Goal: Information Seeking & Learning: Learn about a topic

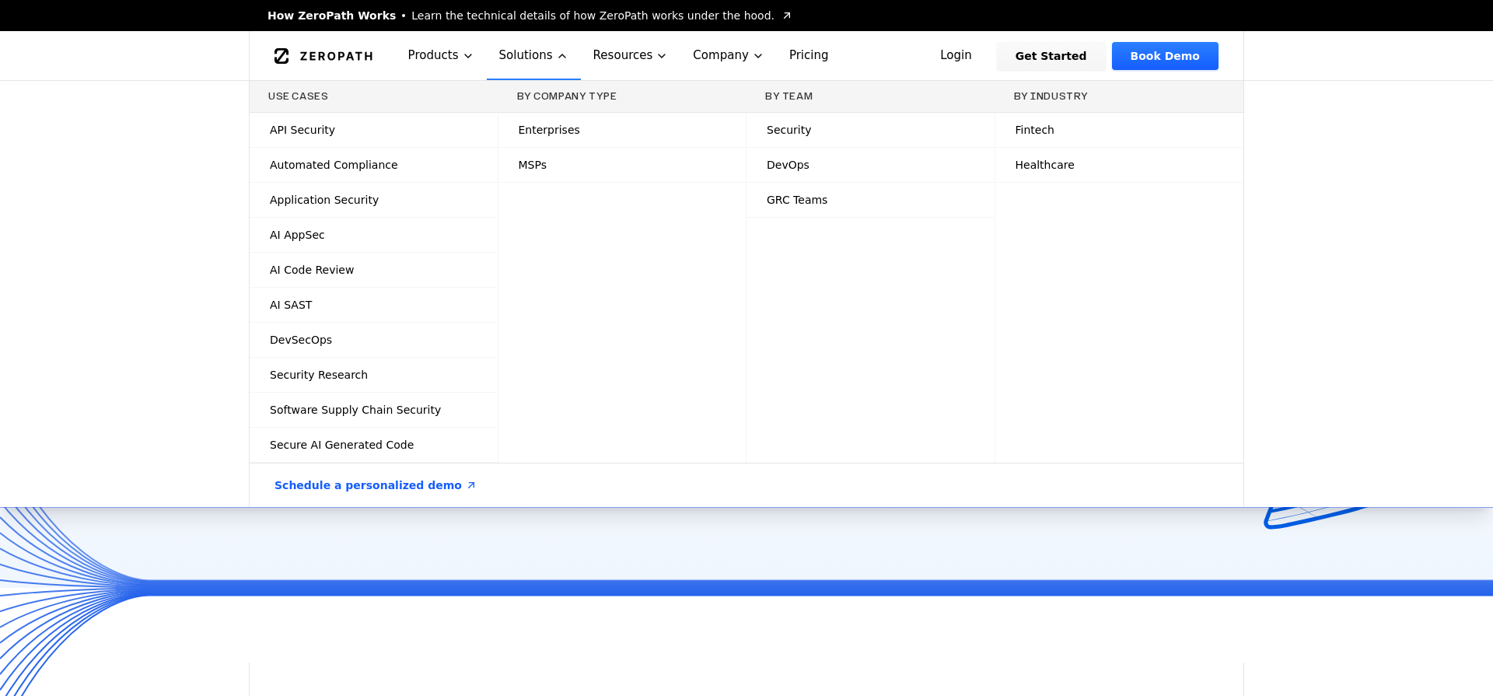
click at [341, 11] on span "How ZeroPath Works" at bounding box center [332, 16] width 128 height 16
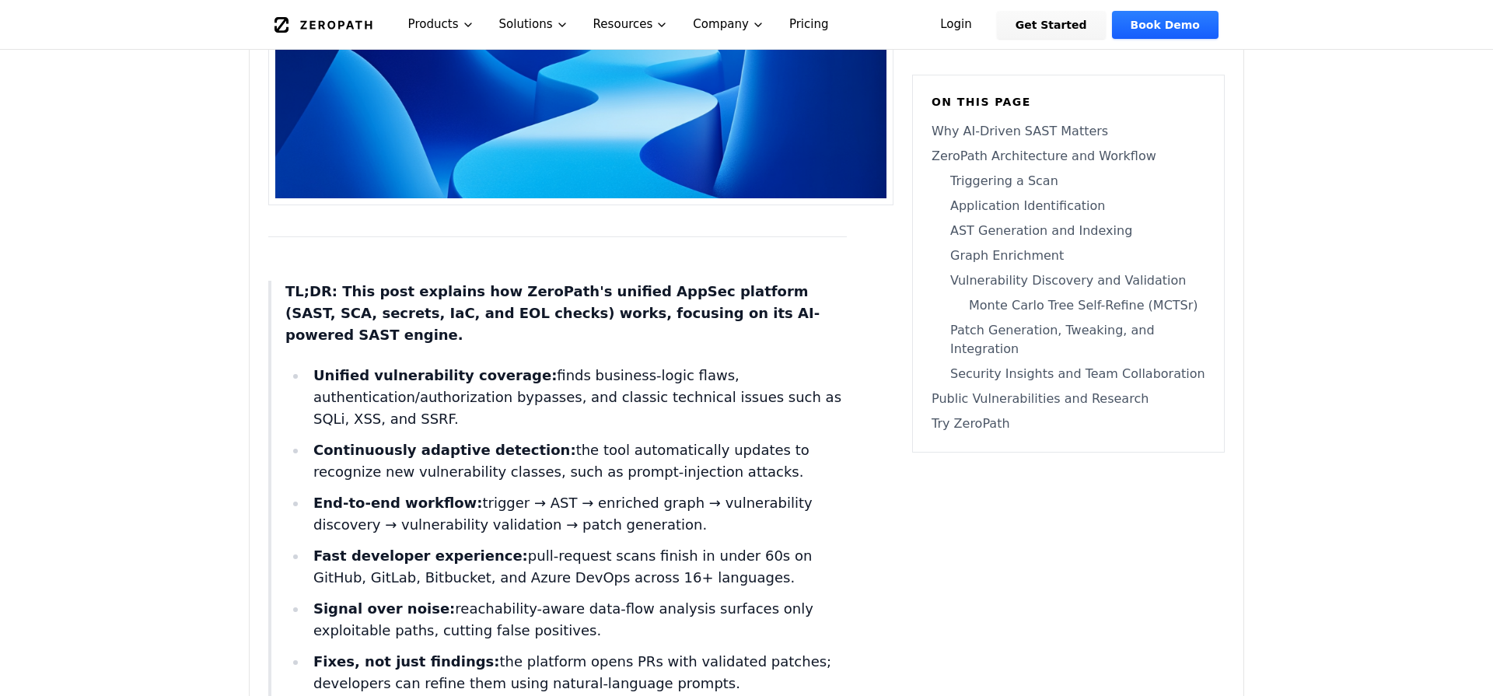
scroll to position [520, 0]
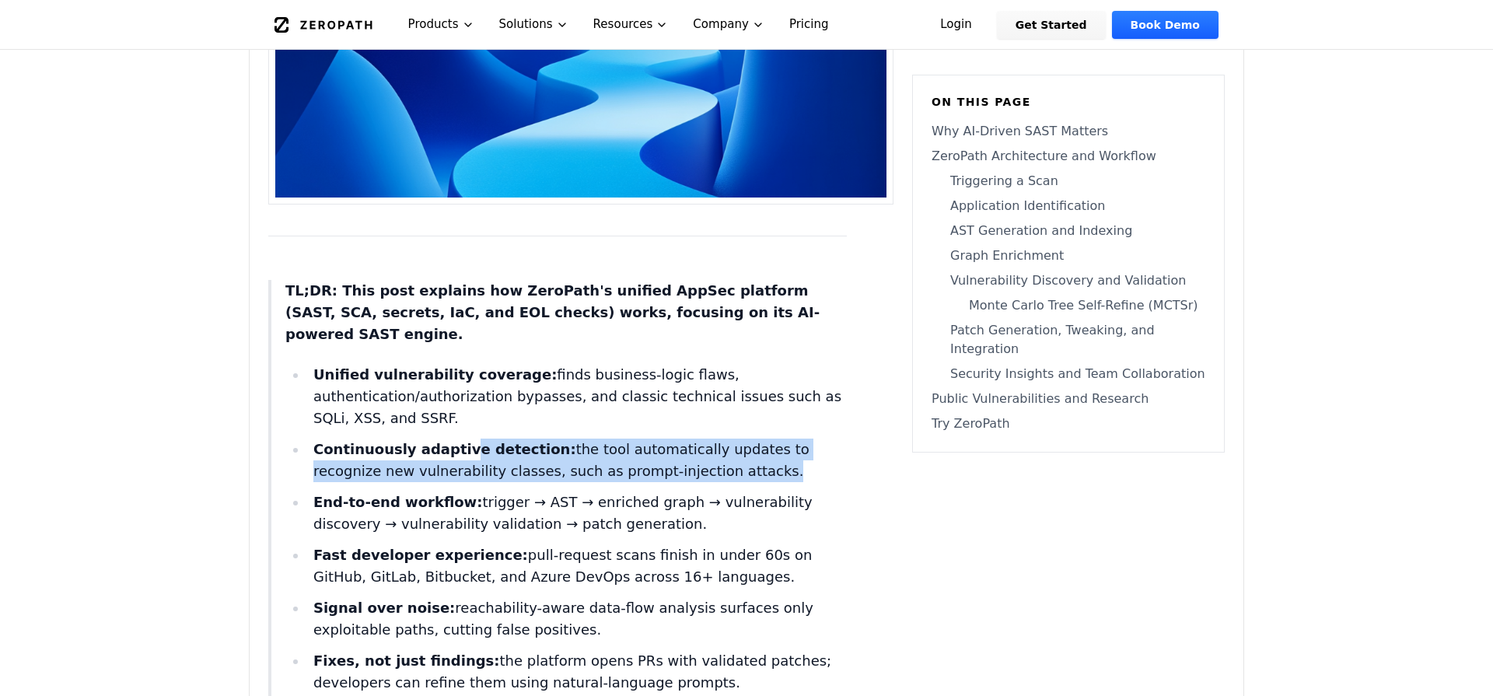
drag, startPoint x: 450, startPoint y: 429, endPoint x: 659, endPoint y: 452, distance: 210.5
click at [659, 452] on li "Continuously adaptive detection: the tool automatically updates to recognize ne…" at bounding box center [577, 461] width 540 height 44
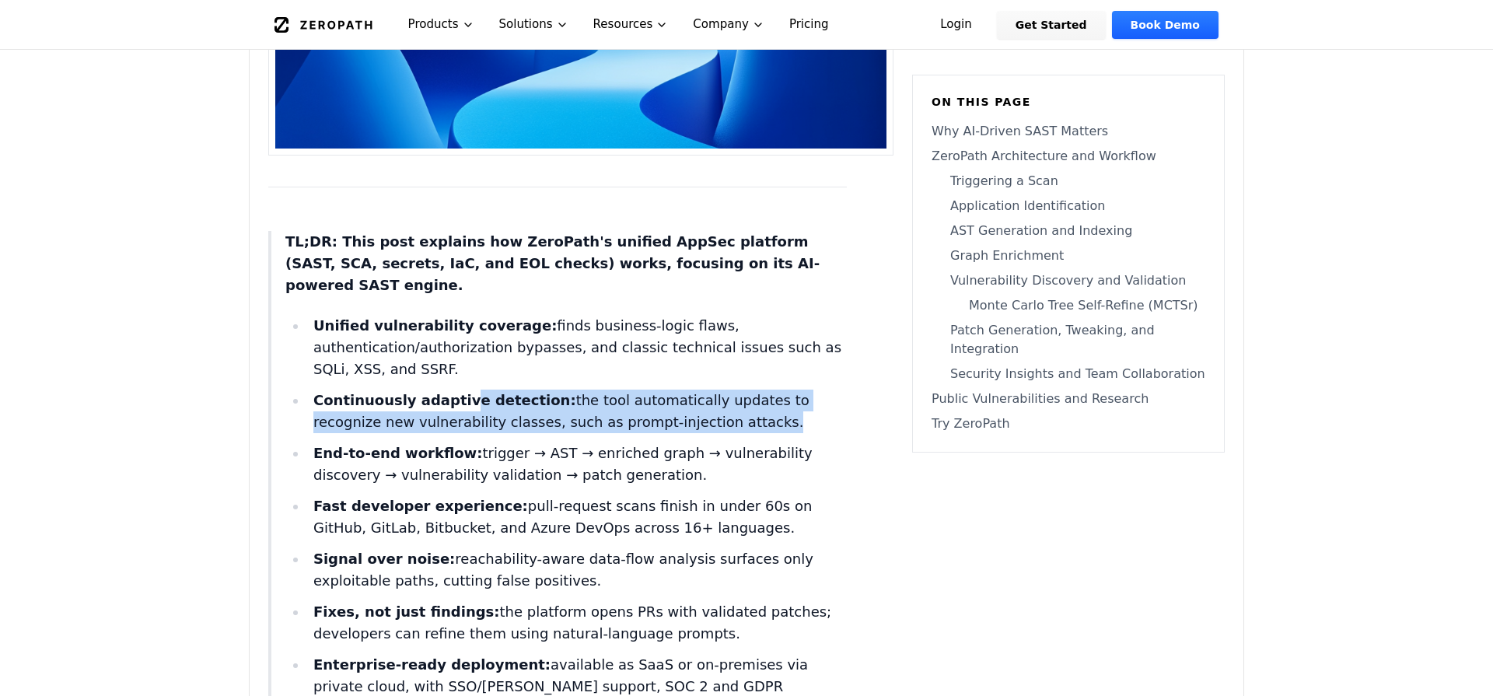
scroll to position [573, 0]
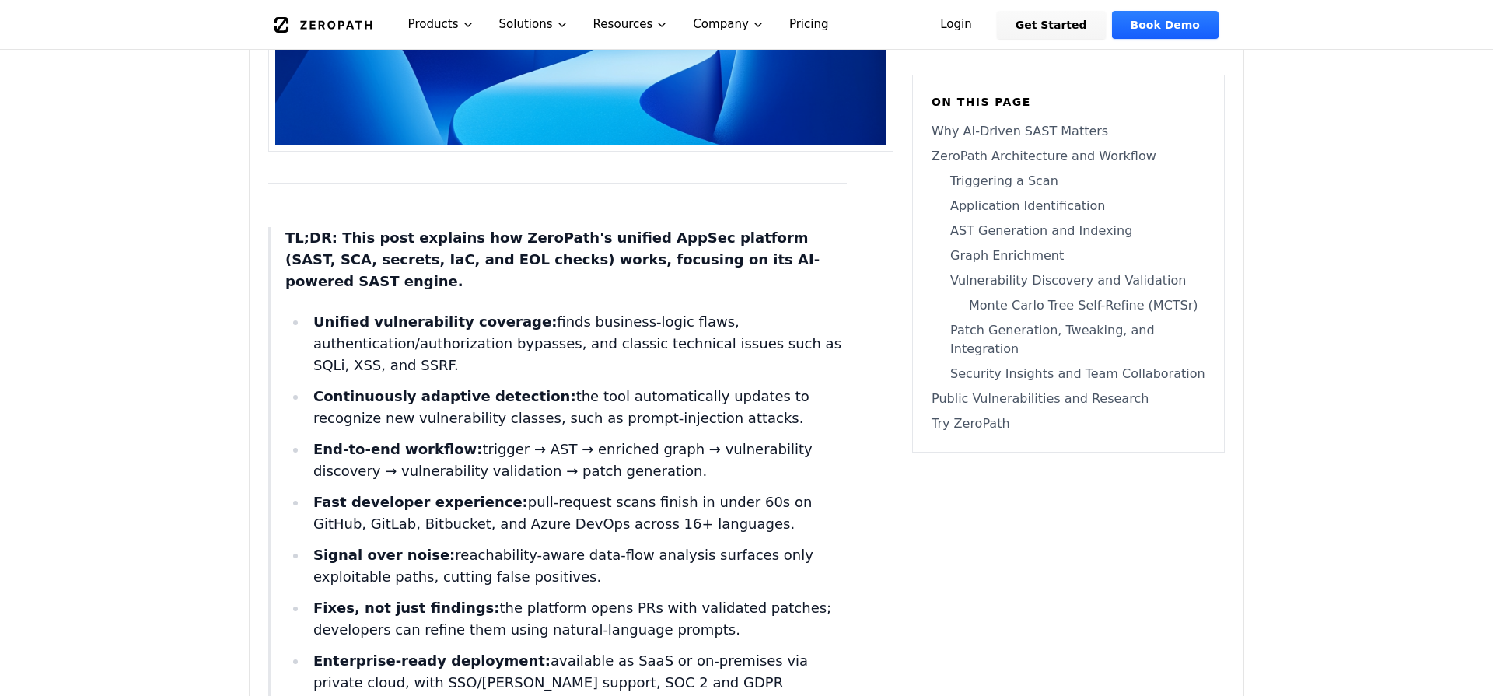
click at [632, 439] on li "End-to-end workflow: trigger → AST → enriched graph → vulnerability discovery →…" at bounding box center [577, 461] width 540 height 44
drag, startPoint x: 546, startPoint y: 429, endPoint x: 526, endPoint y: 428, distance: 20.3
click at [526, 439] on li "End-to-end workflow: trigger → AST → enriched graph → vulnerability discovery →…" at bounding box center [577, 461] width 540 height 44
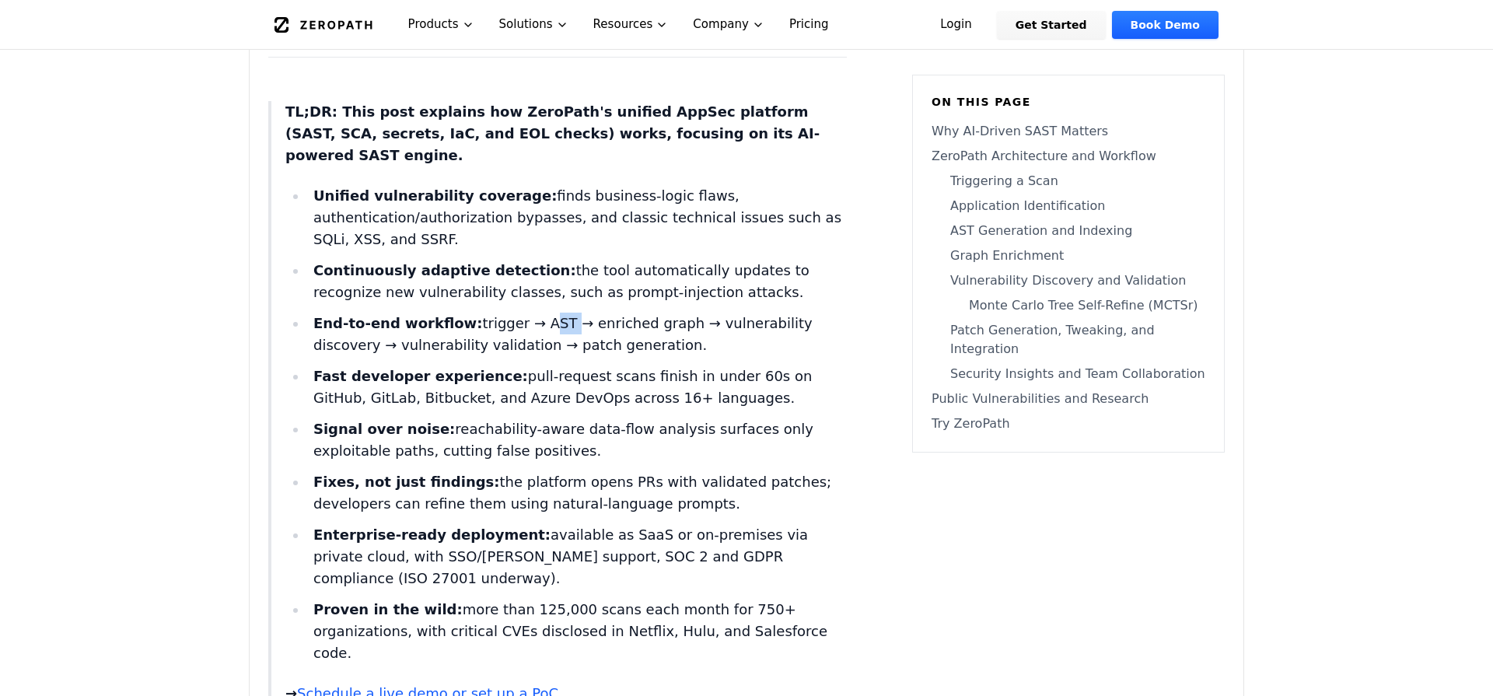
scroll to position [701, 0]
drag, startPoint x: 477, startPoint y: 406, endPoint x: 717, endPoint y: 423, distance: 240.9
click at [717, 423] on li "Signal over noise: reachability-aware data-flow analysis surfaces only exploita…" at bounding box center [577, 439] width 540 height 44
click at [527, 470] on li "Fixes, not just findings: the platform opens PRs with validated patches; develo…" at bounding box center [577, 492] width 540 height 44
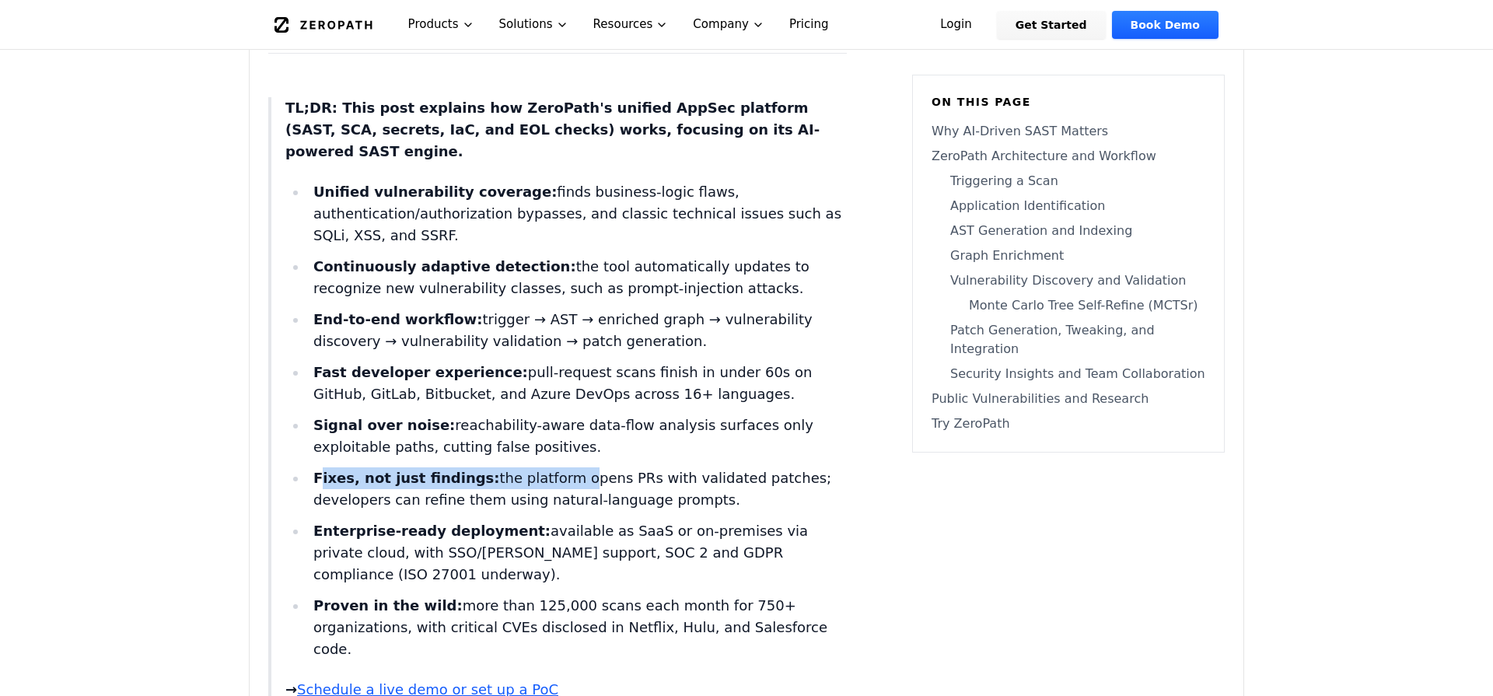
scroll to position [704, 0]
drag, startPoint x: 322, startPoint y: 457, endPoint x: 474, endPoint y: 453, distance: 151.7
click at [474, 467] on li "Fixes, not just findings: the platform opens PRs with validated patches; develo…" at bounding box center [577, 489] width 540 height 44
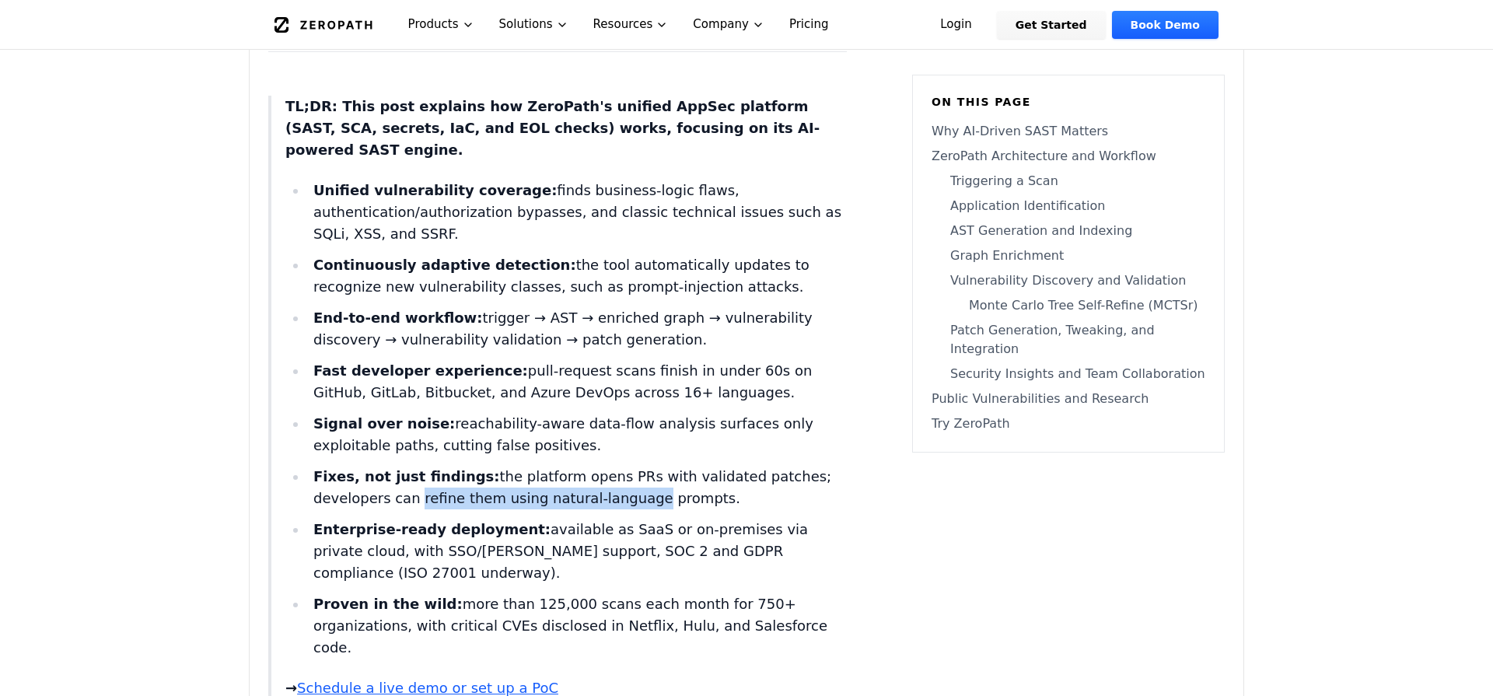
drag, startPoint x: 408, startPoint y: 471, endPoint x: 630, endPoint y: 476, distance: 222.5
click at [630, 476] on li "Fixes, not just findings: the platform opens PRs with validated patches; develo…" at bounding box center [577, 488] width 540 height 44
click at [642, 481] on li "Fixes, not just findings: the platform opens PRs with validated patches; develo…" at bounding box center [577, 488] width 540 height 44
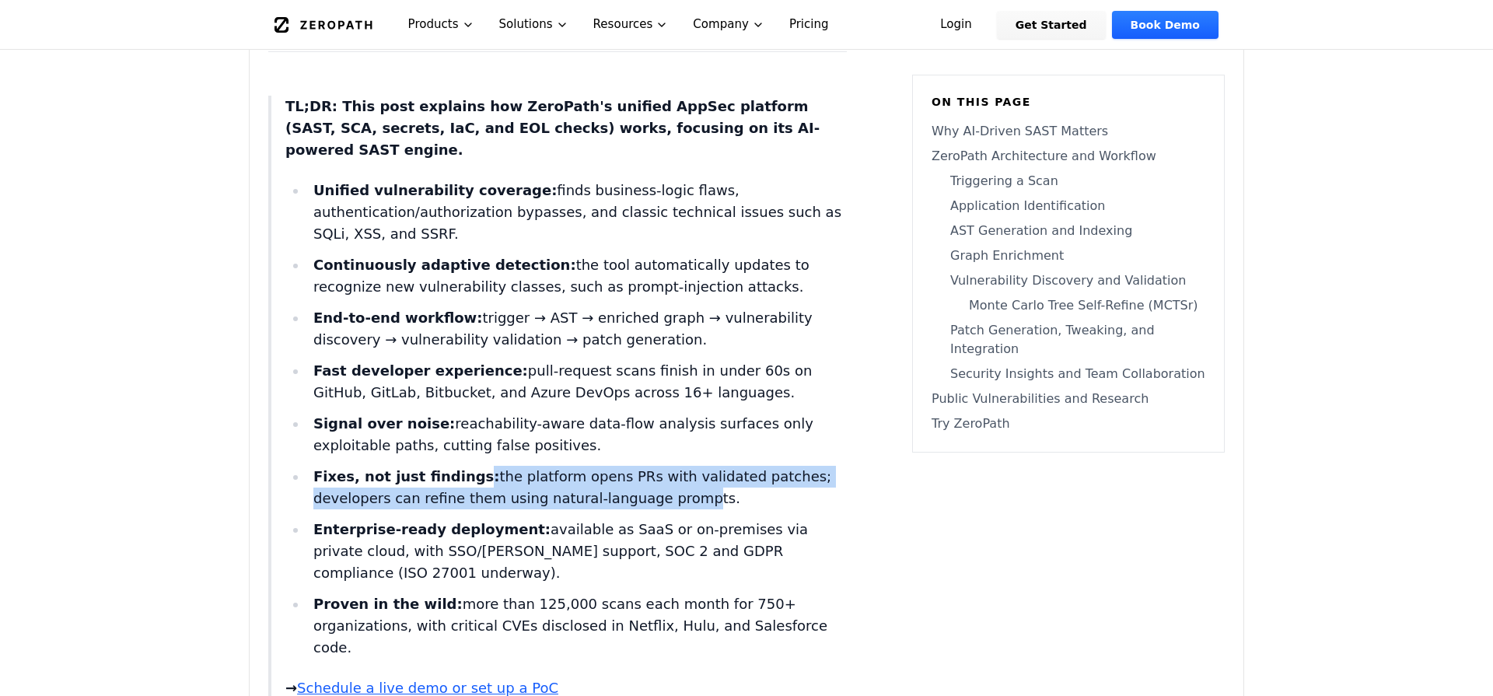
drag, startPoint x: 606, startPoint y: 478, endPoint x: 457, endPoint y: 457, distance: 150.8
click at [457, 466] on li "Fixes, not just findings: the platform opens PRs with validated patches; develo…" at bounding box center [577, 488] width 540 height 44
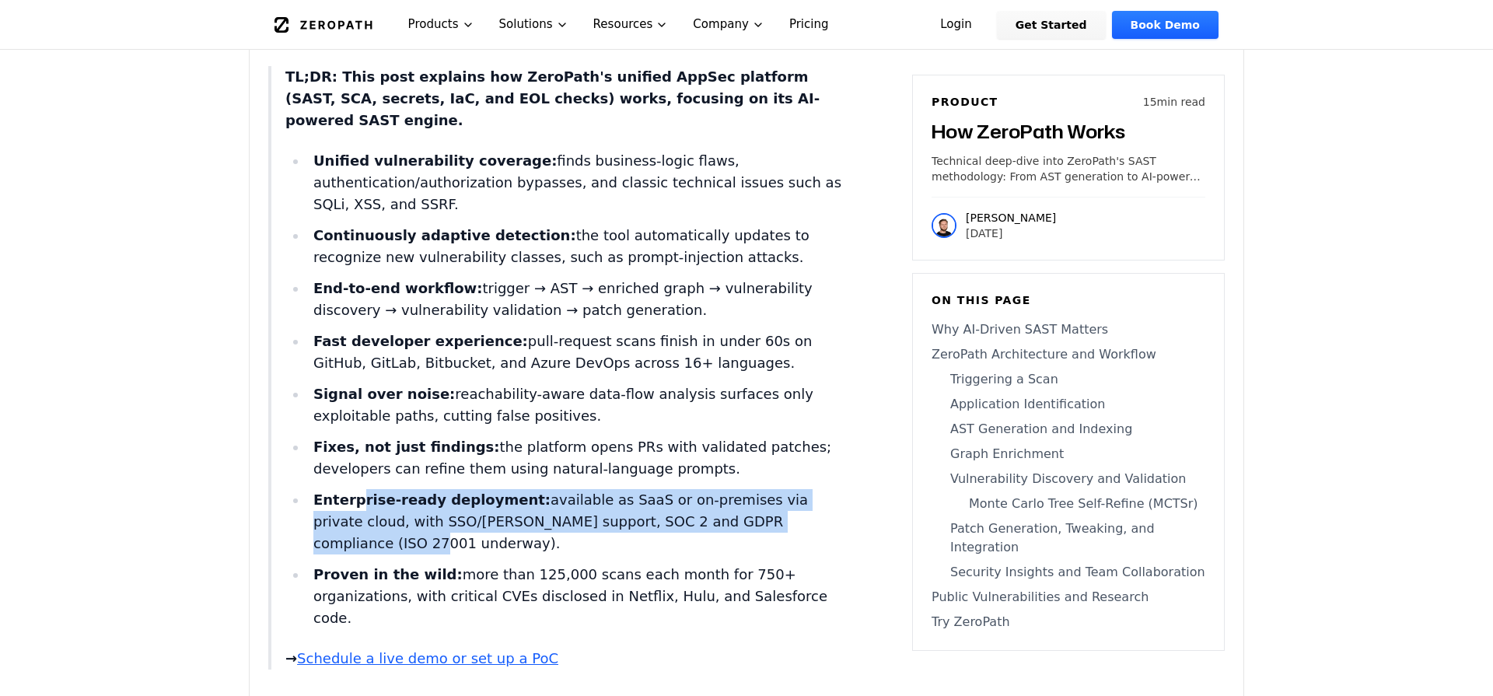
scroll to position [735, 0]
drag, startPoint x: 387, startPoint y: 489, endPoint x: 719, endPoint y: 502, distance: 332.3
click at [719, 502] on li "Enterprise-ready deployment: available as SaaS or on-premises via private cloud…" at bounding box center [577, 520] width 540 height 65
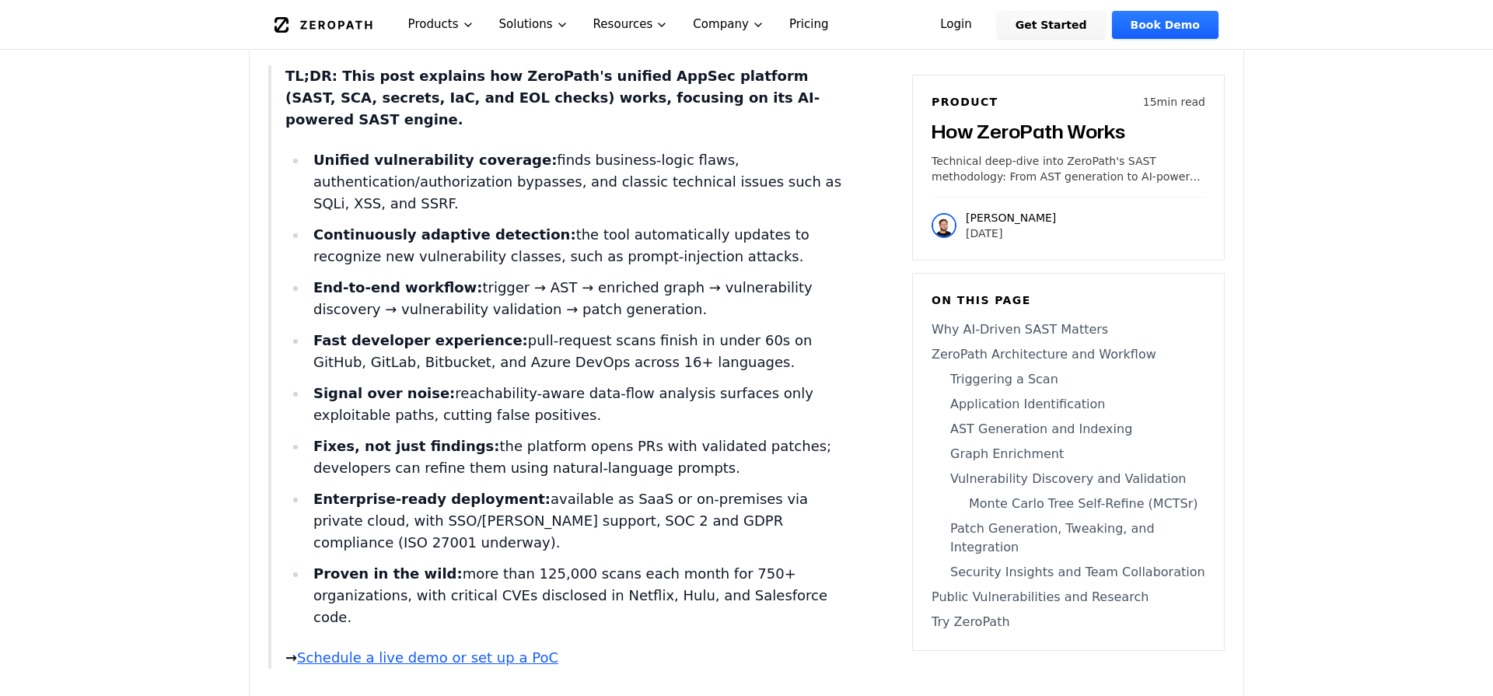
click at [734, 499] on li "Enterprise-ready deployment: available as SaaS or on-premises via private cloud…" at bounding box center [577, 520] width 540 height 65
drag, startPoint x: 800, startPoint y: 498, endPoint x: 670, endPoint y: 499, distance: 129.1
click at [670, 499] on li "Enterprise-ready deployment: available as SaaS or on-premises via private cloud…" at bounding box center [577, 520] width 540 height 65
click at [739, 500] on li "Enterprise-ready deployment: available as SaaS or on-premises via private cloud…" at bounding box center [577, 520] width 540 height 65
drag, startPoint x: 711, startPoint y: 499, endPoint x: 670, endPoint y: 498, distance: 41.2
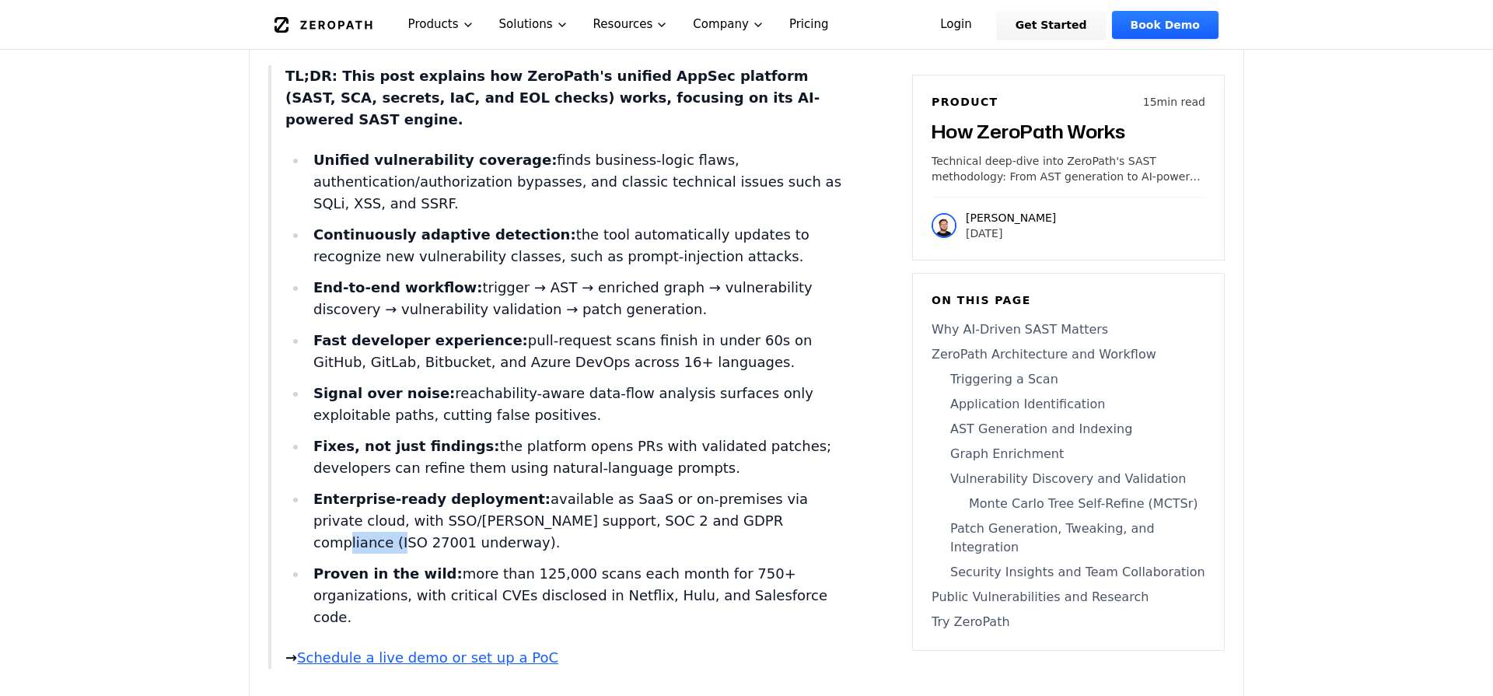
click at [670, 498] on li "Enterprise-ready deployment: available as SaaS or on-premises via private cloud…" at bounding box center [577, 520] width 540 height 65
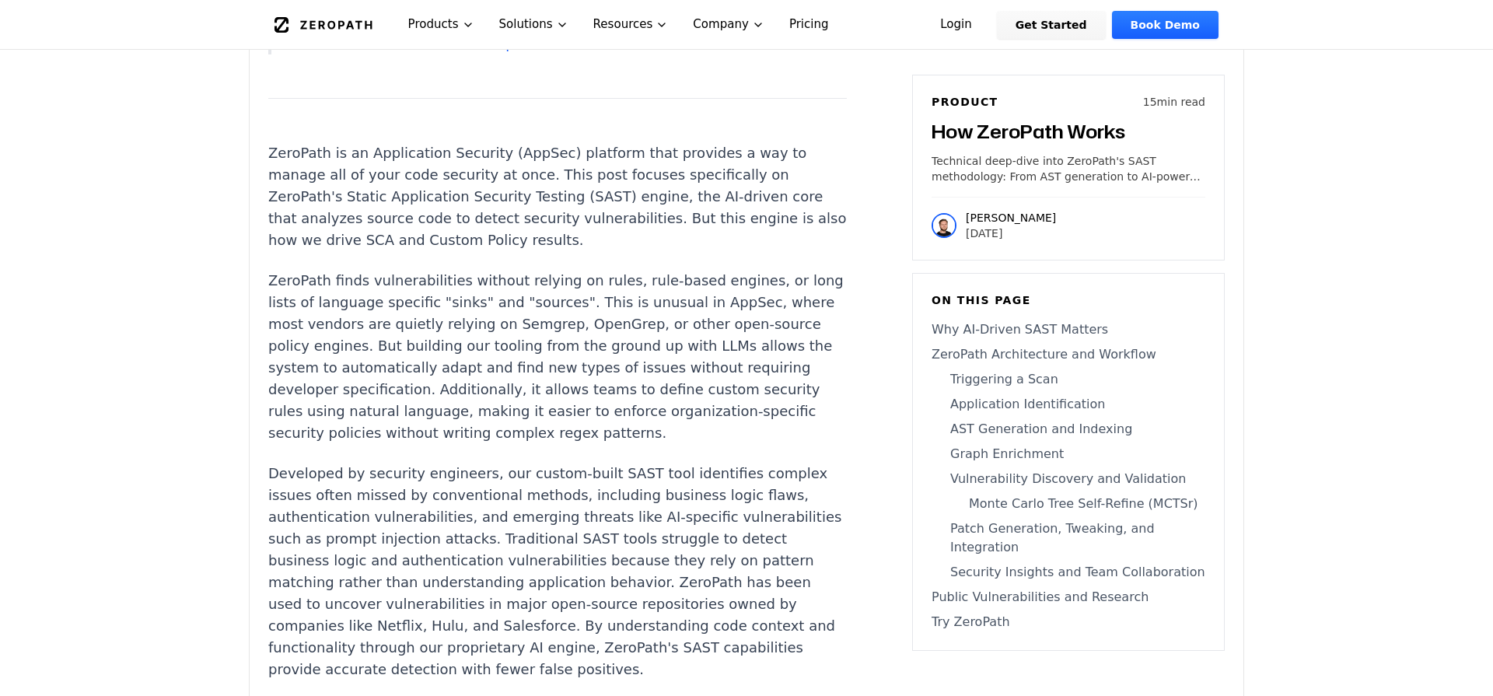
scroll to position [1346, 0]
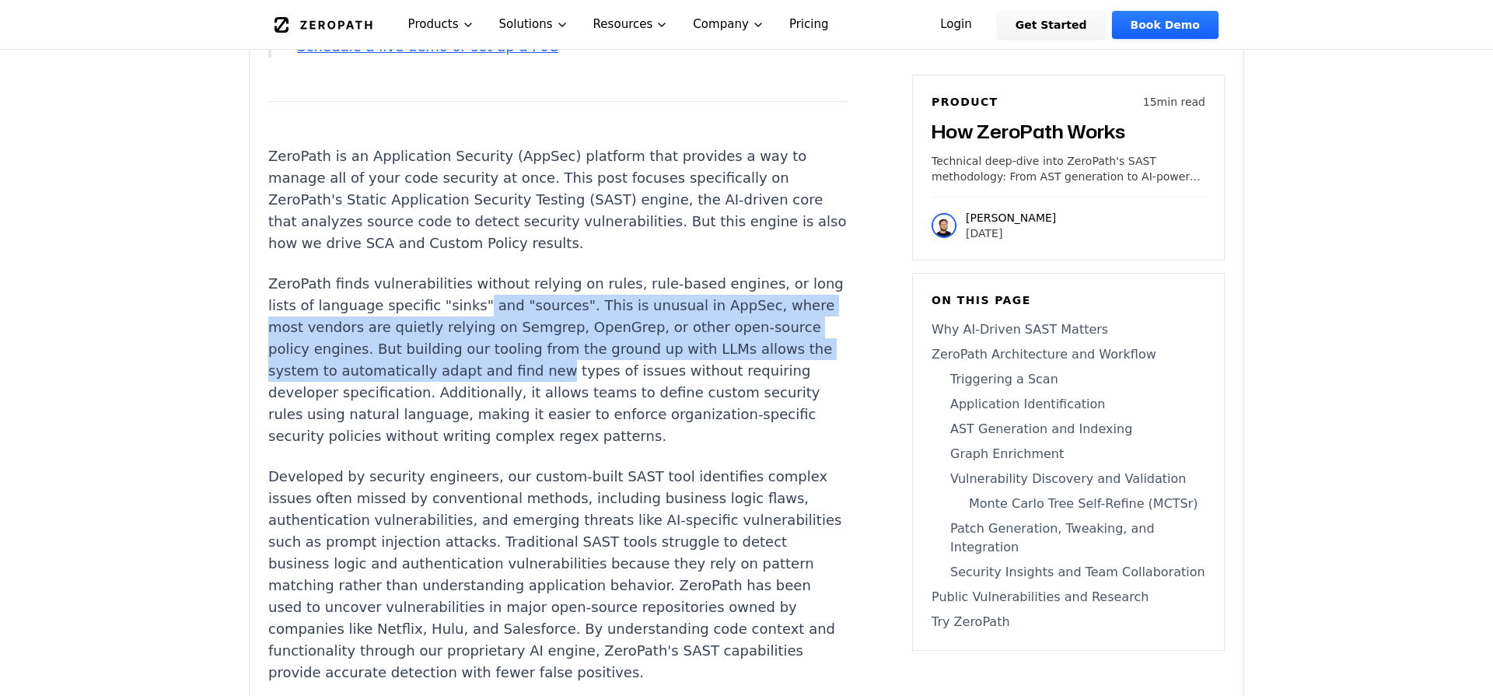
drag, startPoint x: 426, startPoint y: 215, endPoint x: 344, endPoint y: 281, distance: 105.2
click at [345, 282] on p "ZeroPath finds vulnerabilities without relying on rules, rule-based engines, or…" at bounding box center [557, 360] width 579 height 174
click at [348, 273] on p "ZeroPath finds vulnerabilities without relying on rules, rule-based engines, or…" at bounding box center [557, 360] width 579 height 174
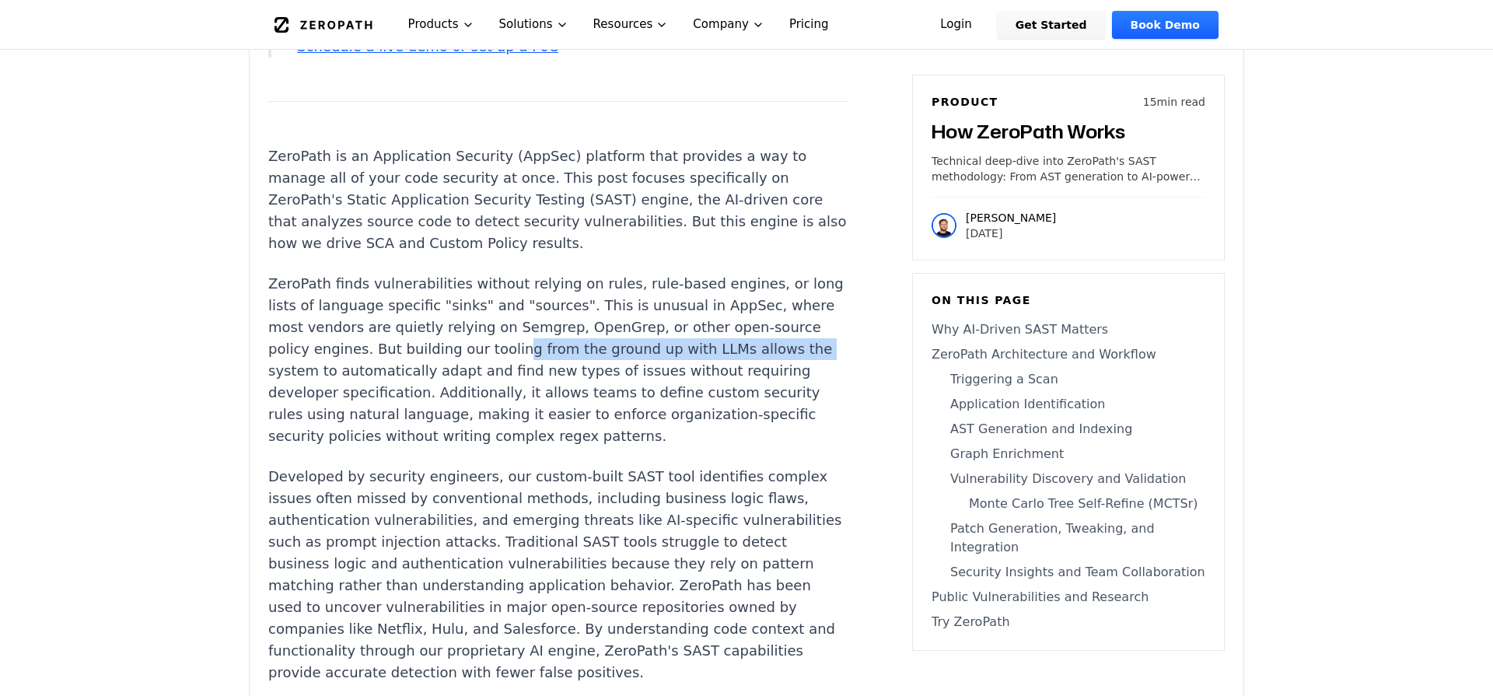
drag, startPoint x: 394, startPoint y: 257, endPoint x: 650, endPoint y: 261, distance: 256.7
click at [650, 273] on p "ZeroPath finds vulnerabilities without relying on rules, rule-based engines, or…" at bounding box center [557, 360] width 579 height 174
click at [648, 273] on p "ZeroPath finds vulnerabilities without relying on rules, rule-based engines, or…" at bounding box center [557, 360] width 579 height 174
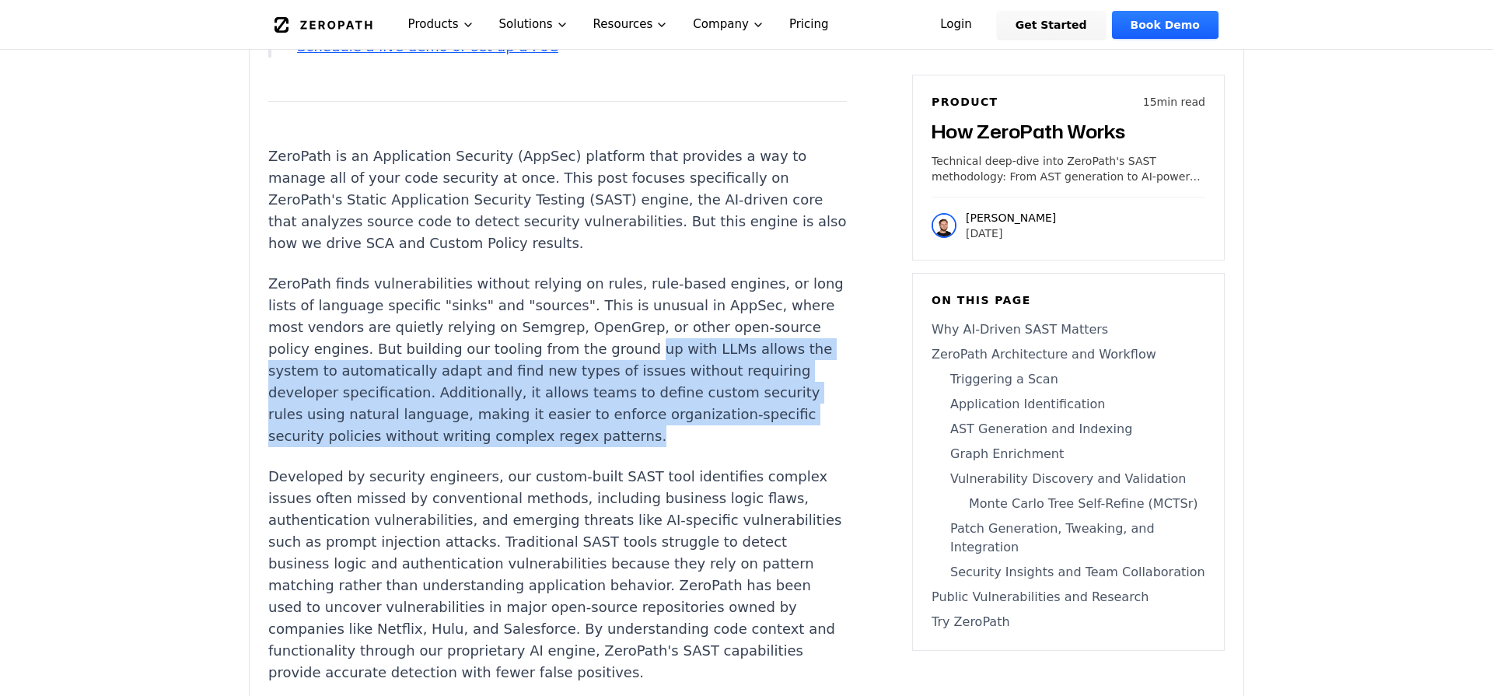
drag, startPoint x: 496, startPoint y: 260, endPoint x: 819, endPoint y: 320, distance: 328.3
click at [819, 320] on p "ZeroPath finds vulnerabilities without relying on rules, rule-based engines, or…" at bounding box center [557, 360] width 579 height 174
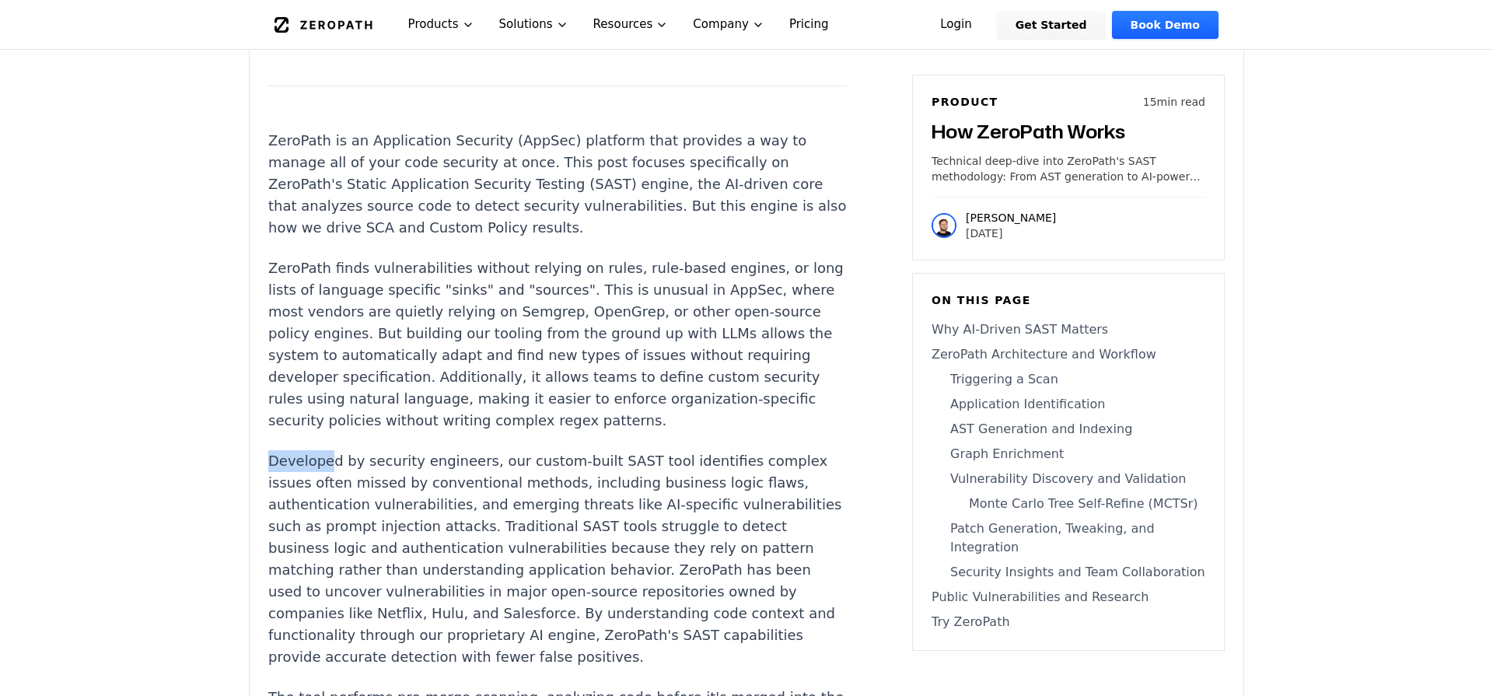
scroll to position [1366, 0]
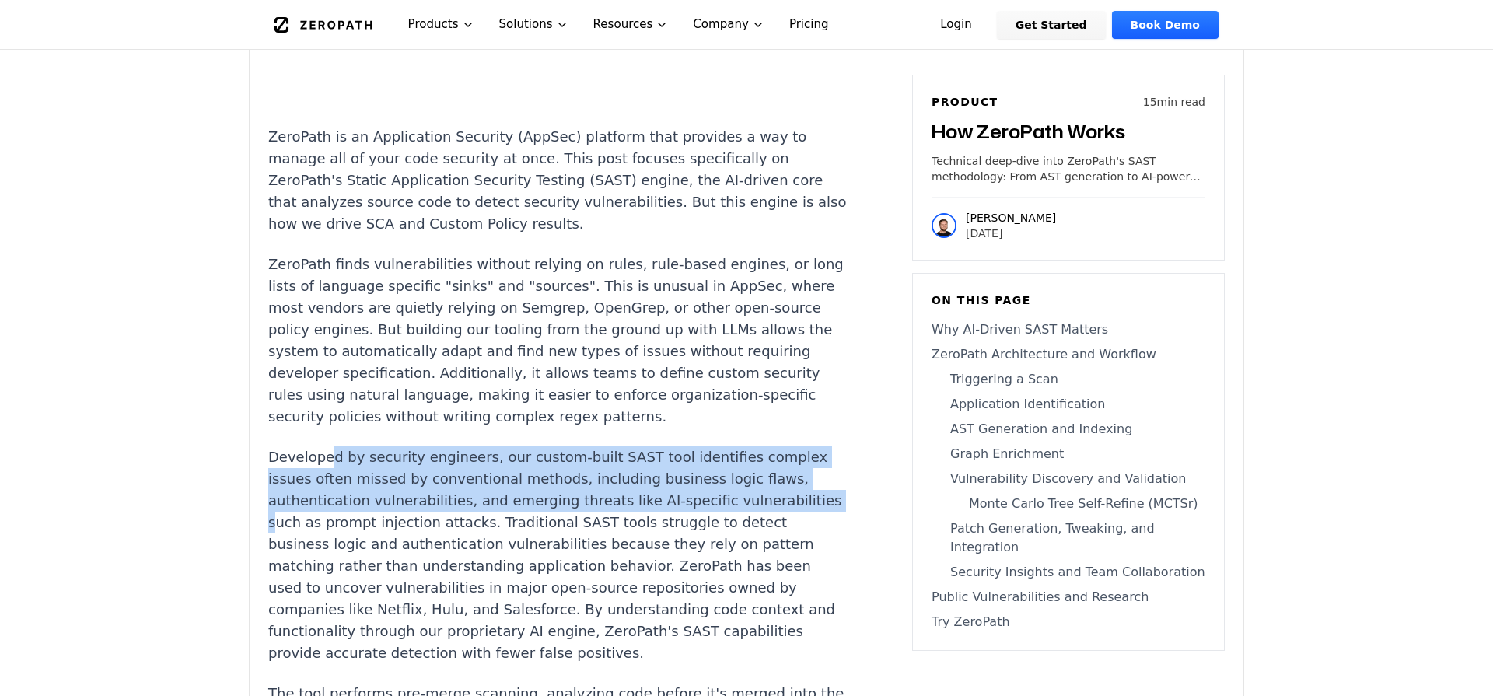
drag, startPoint x: 338, startPoint y: 318, endPoint x: 691, endPoint y: 383, distance: 359.9
click at [691, 446] on p "Developed by security engineers, our custom-built SAST tool identifies complex …" at bounding box center [557, 555] width 579 height 218
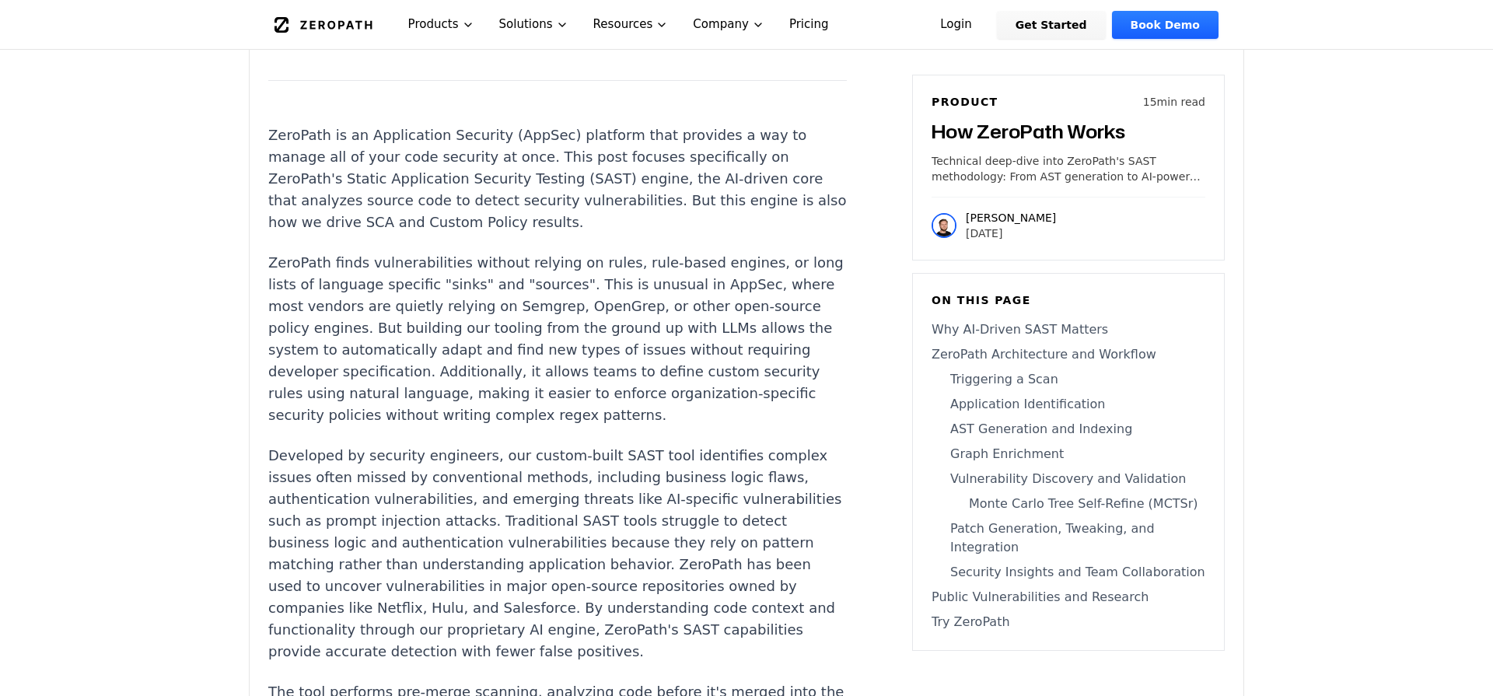
click at [714, 445] on p "Developed by security engineers, our custom-built SAST tool identifies complex …" at bounding box center [557, 554] width 579 height 218
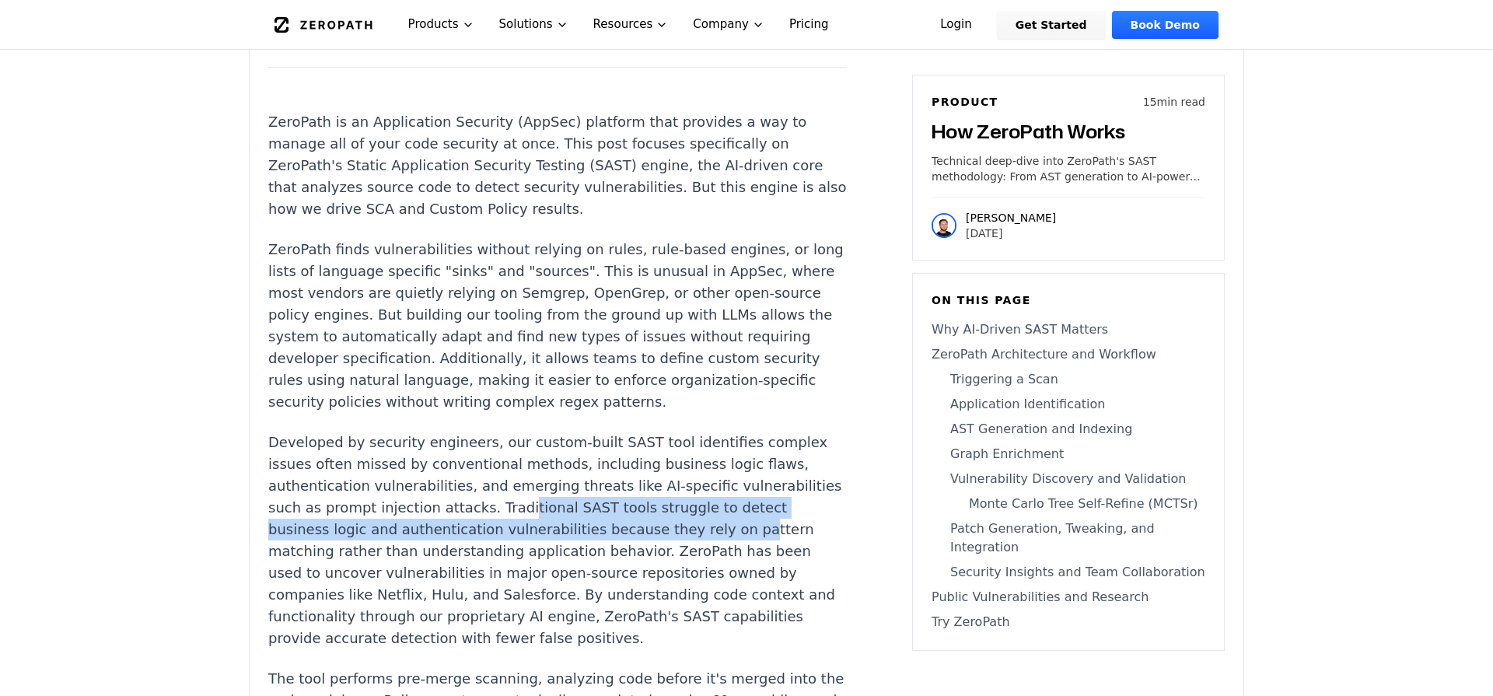
scroll to position [1383, 0]
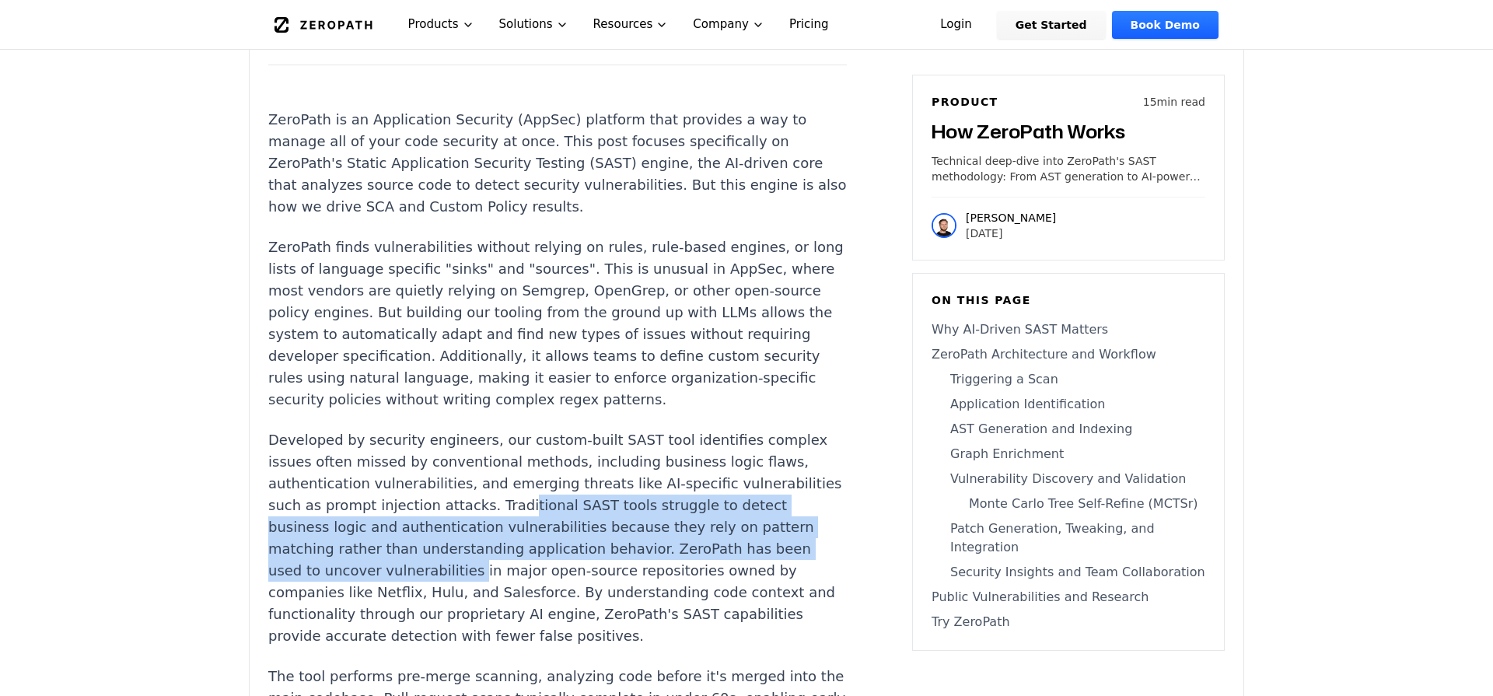
drag, startPoint x: 352, startPoint y: 399, endPoint x: 643, endPoint y: 440, distance: 293.8
click at [643, 440] on p "Developed by security engineers, our custom-built SAST tool identifies complex …" at bounding box center [557, 538] width 579 height 218
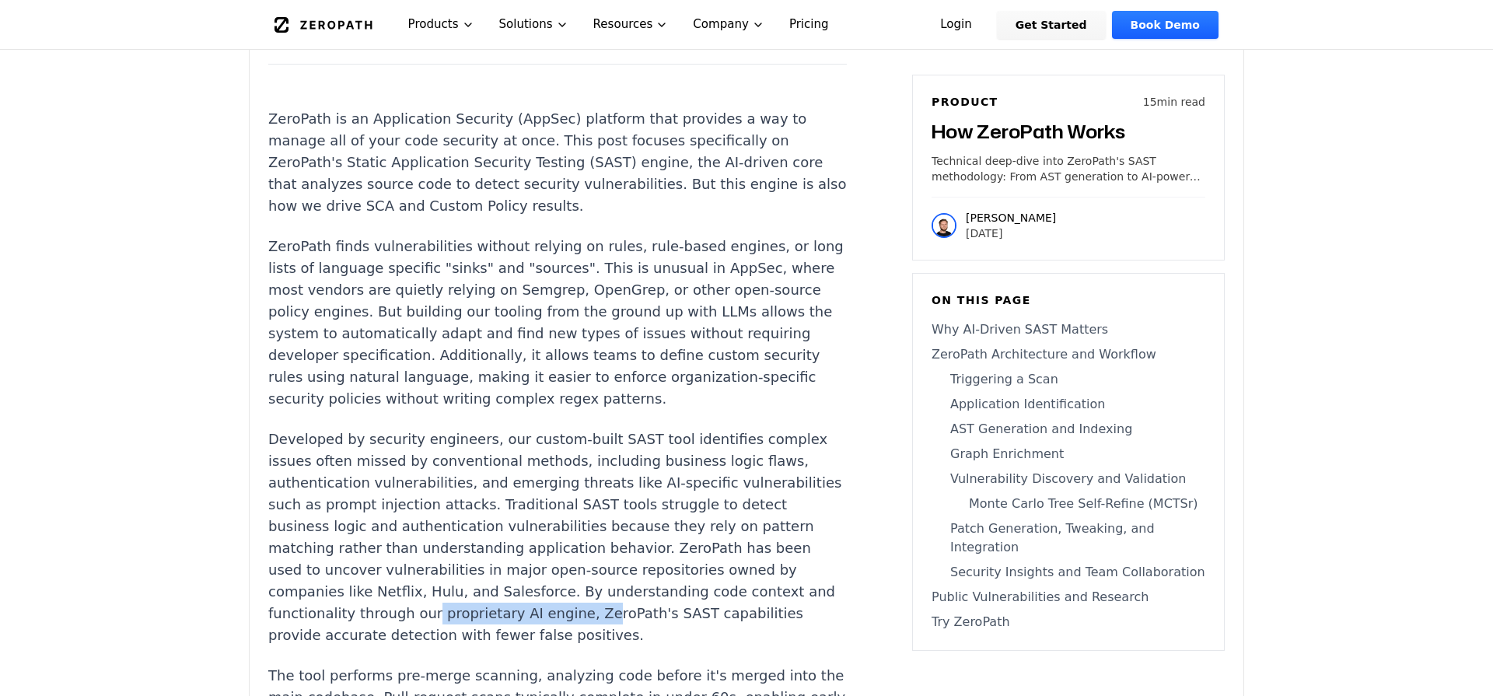
drag, startPoint x: 583, startPoint y: 482, endPoint x: 500, endPoint y: 482, distance: 82.4
click at [500, 482] on p "Developed by security engineers, our custom-built SAST tool identifies complex …" at bounding box center [557, 538] width 579 height 218
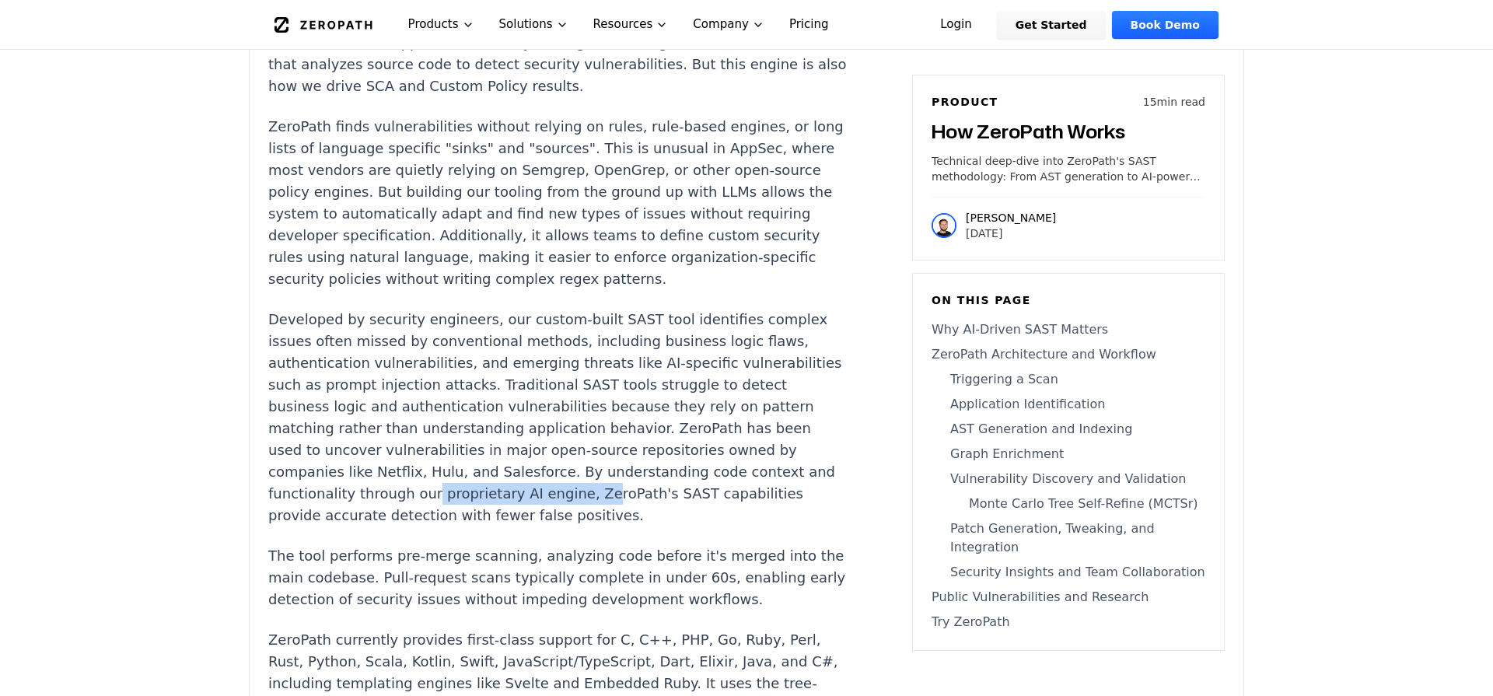
scroll to position [1506, 0]
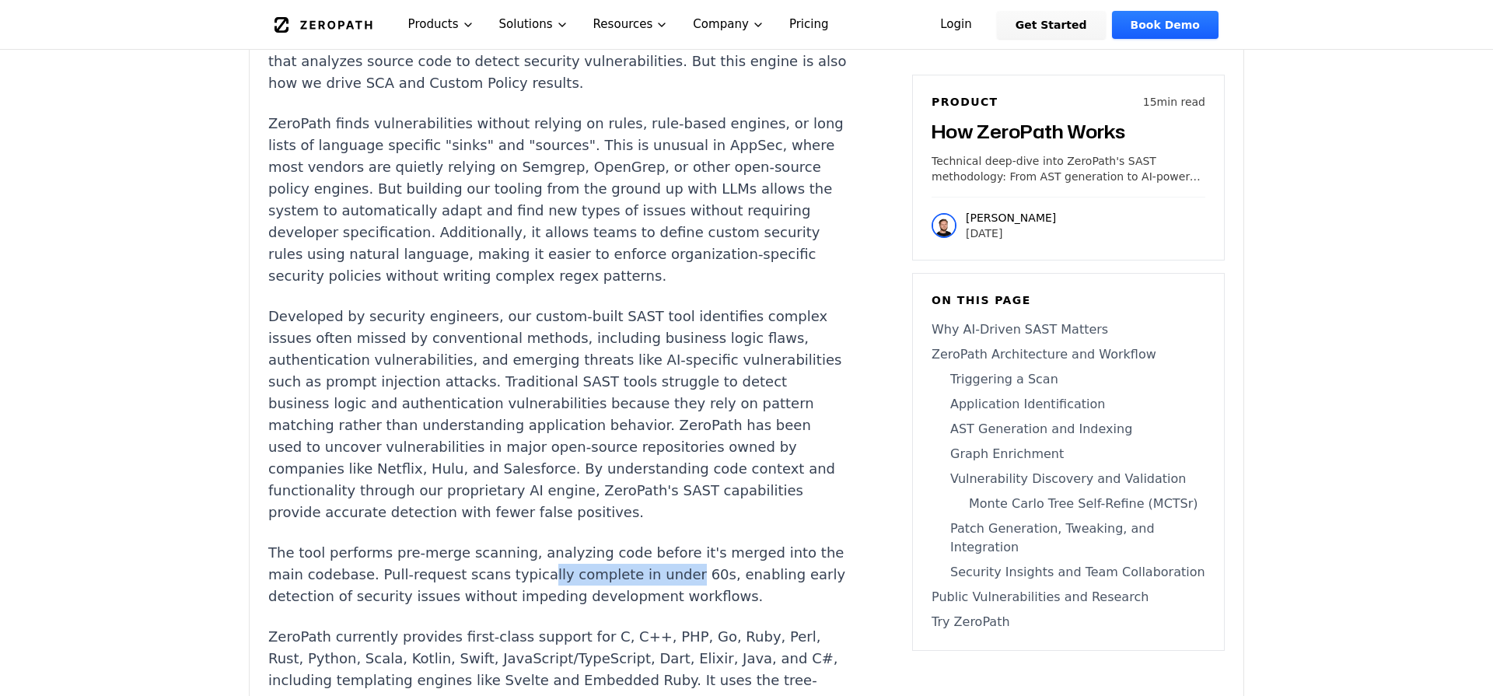
drag, startPoint x: 492, startPoint y: 445, endPoint x: 625, endPoint y: 449, distance: 133.1
click at [625, 542] on p "The tool performs pre-merge scanning, analyzing code before it's merged into th…" at bounding box center [557, 574] width 579 height 65
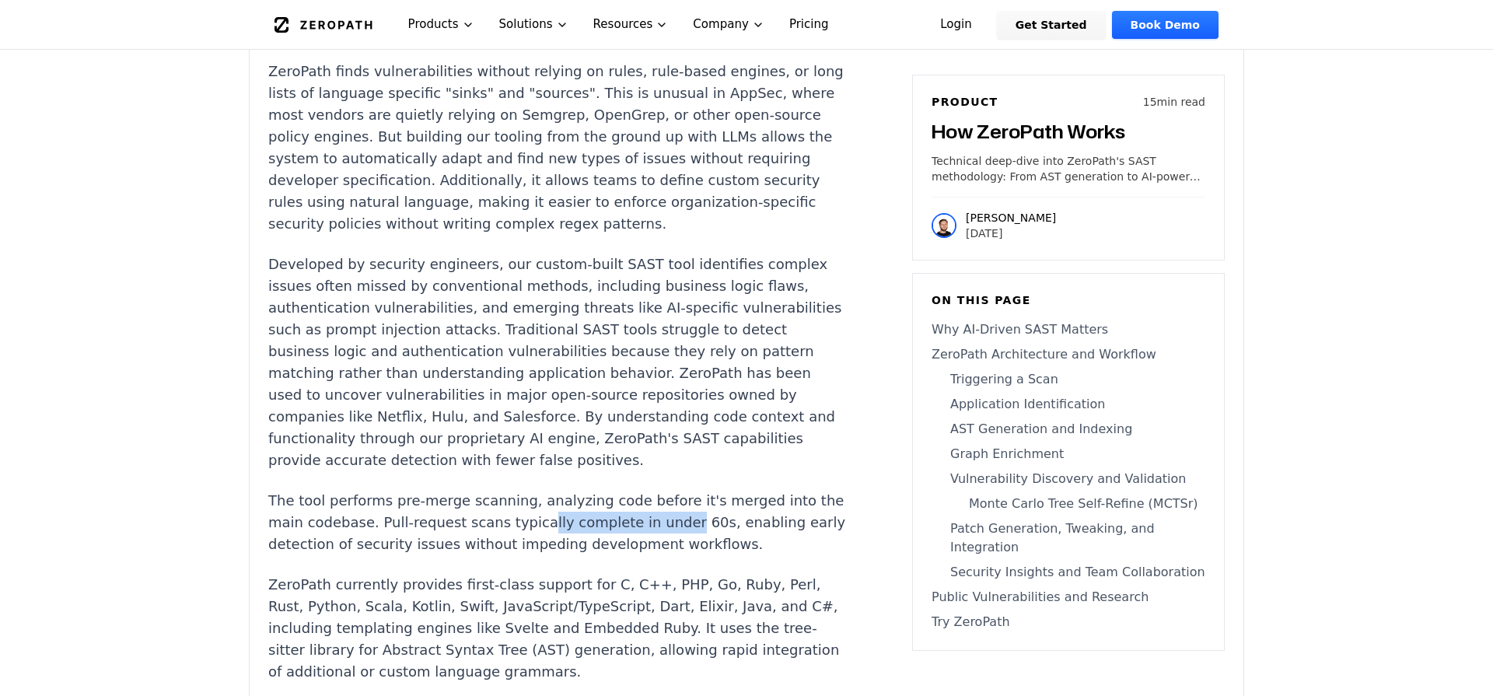
scroll to position [1561, 0]
drag, startPoint x: 743, startPoint y: 491, endPoint x: 683, endPoint y: 495, distance: 60.0
click at [698, 572] on p "ZeroPath currently provides first-class support for C, C++, PHP, Go, Ruby, Perl…" at bounding box center [557, 626] width 579 height 109
click at [675, 572] on p "ZeroPath currently provides first-class support for C, C++, PHP, Go, Ruby, Perl…" at bounding box center [557, 626] width 579 height 109
drag, startPoint x: 662, startPoint y: 495, endPoint x: 722, endPoint y: 500, distance: 60.1
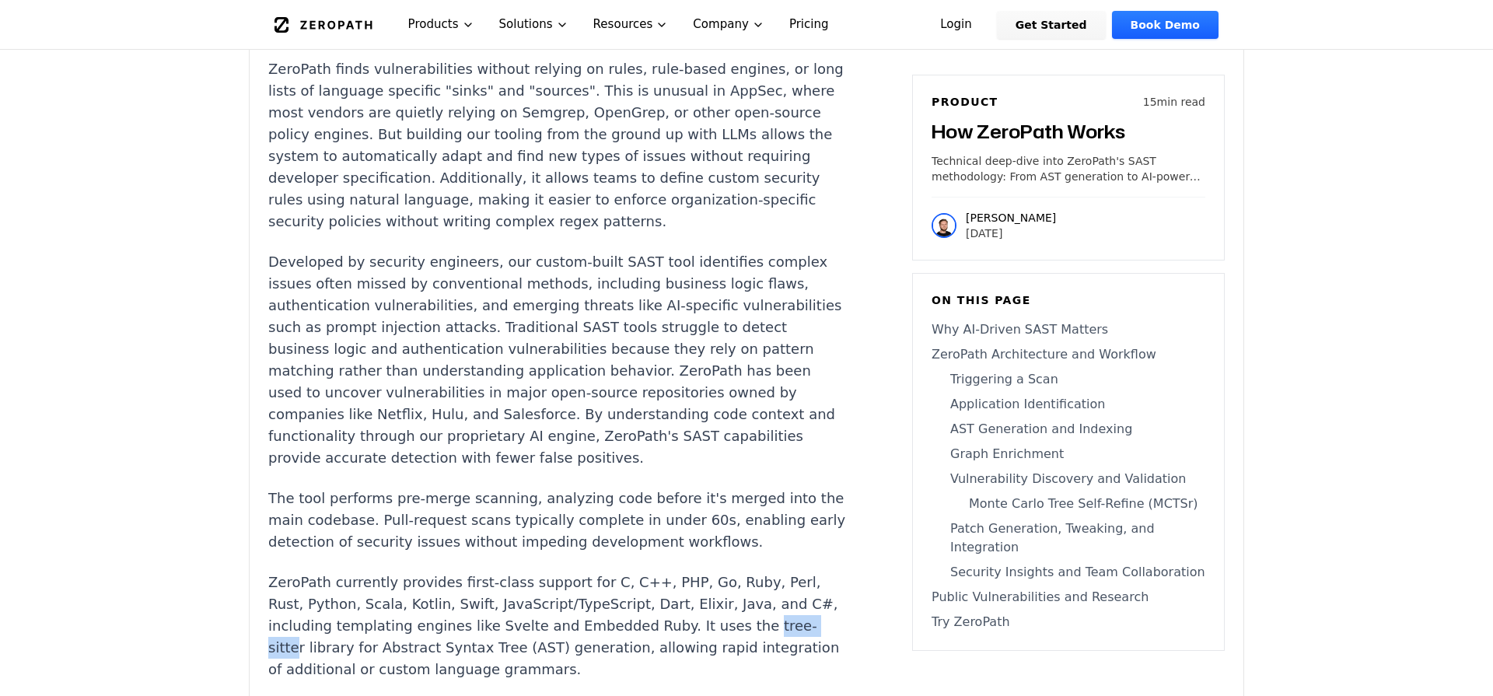
click at [722, 572] on p "ZeroPath currently provides first-class support for C, C++, PHP, Go, Ruby, Perl…" at bounding box center [557, 626] width 579 height 109
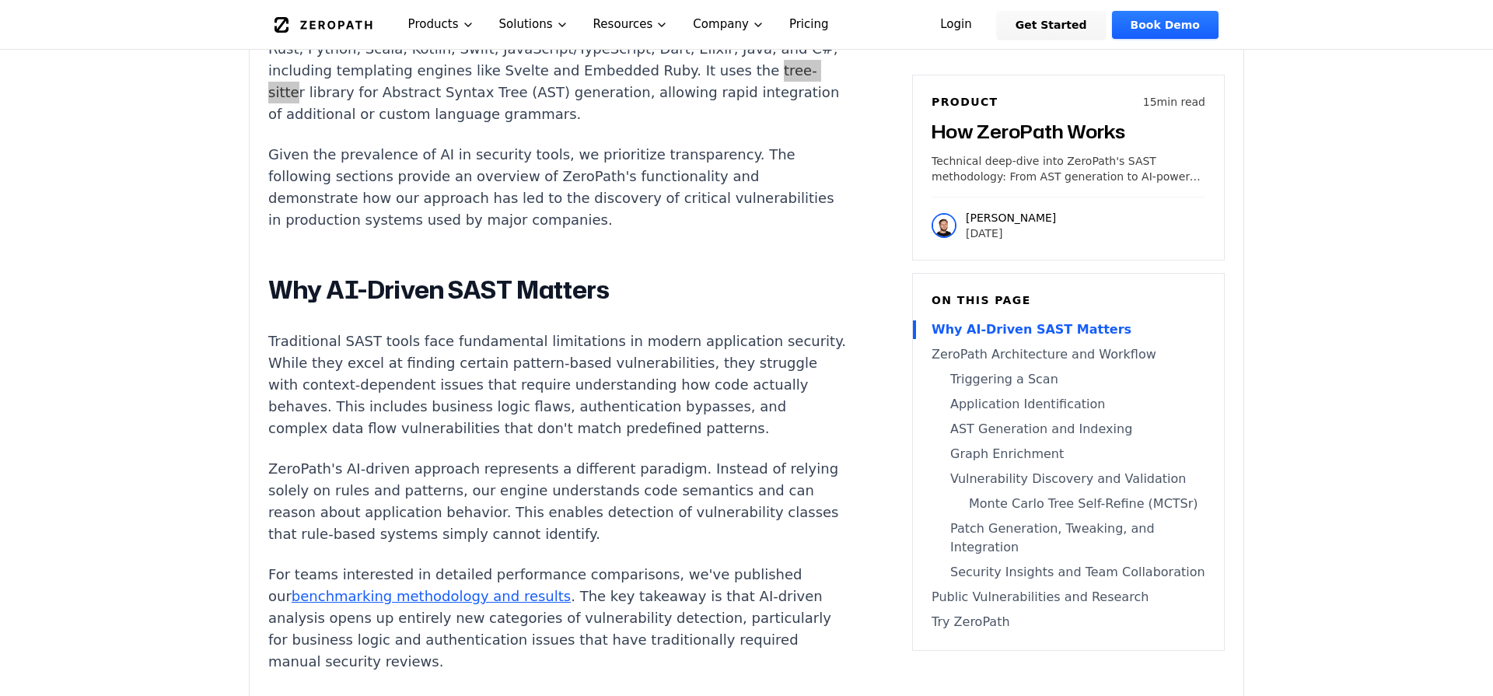
scroll to position [2117, 0]
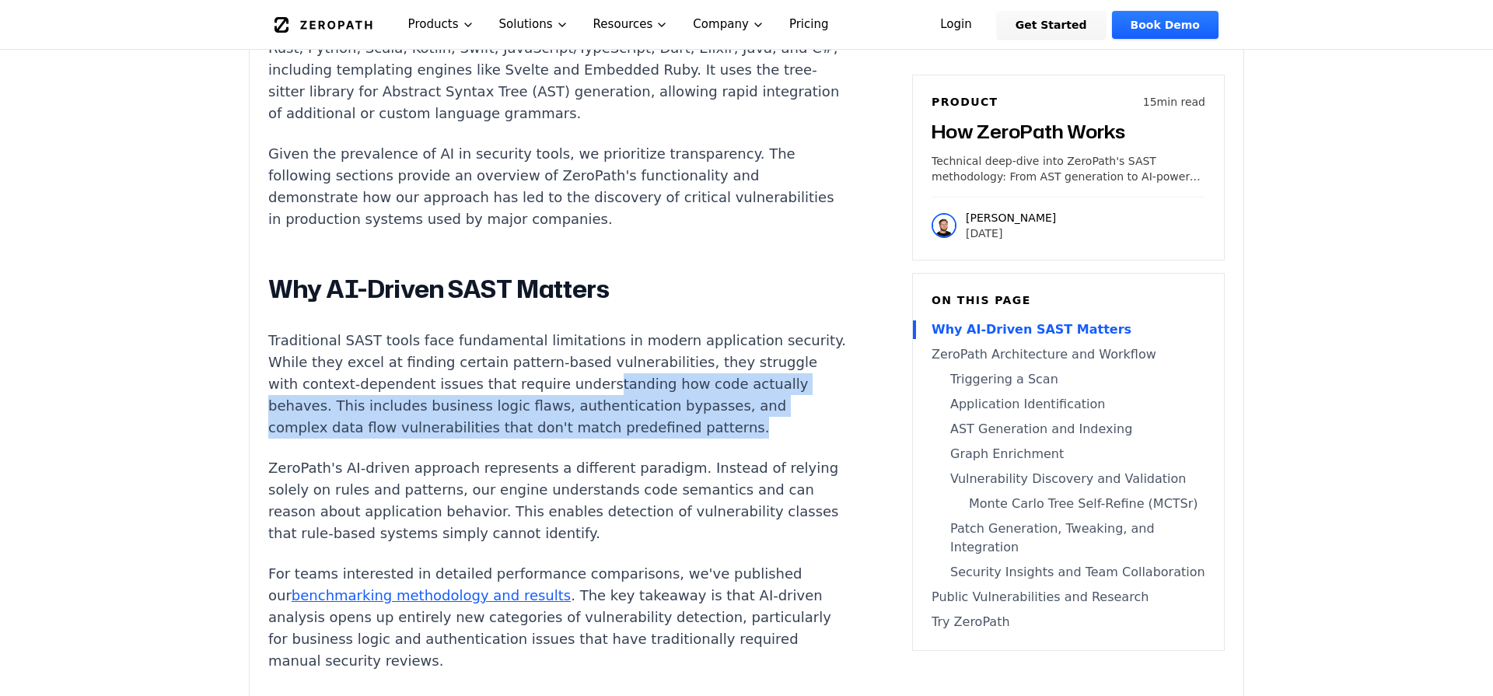
drag, startPoint x: 502, startPoint y: 257, endPoint x: 664, endPoint y: 288, distance: 164.7
click at [664, 330] on p "Traditional SAST tools face fundamental limitations in modern application secur…" at bounding box center [557, 384] width 579 height 109
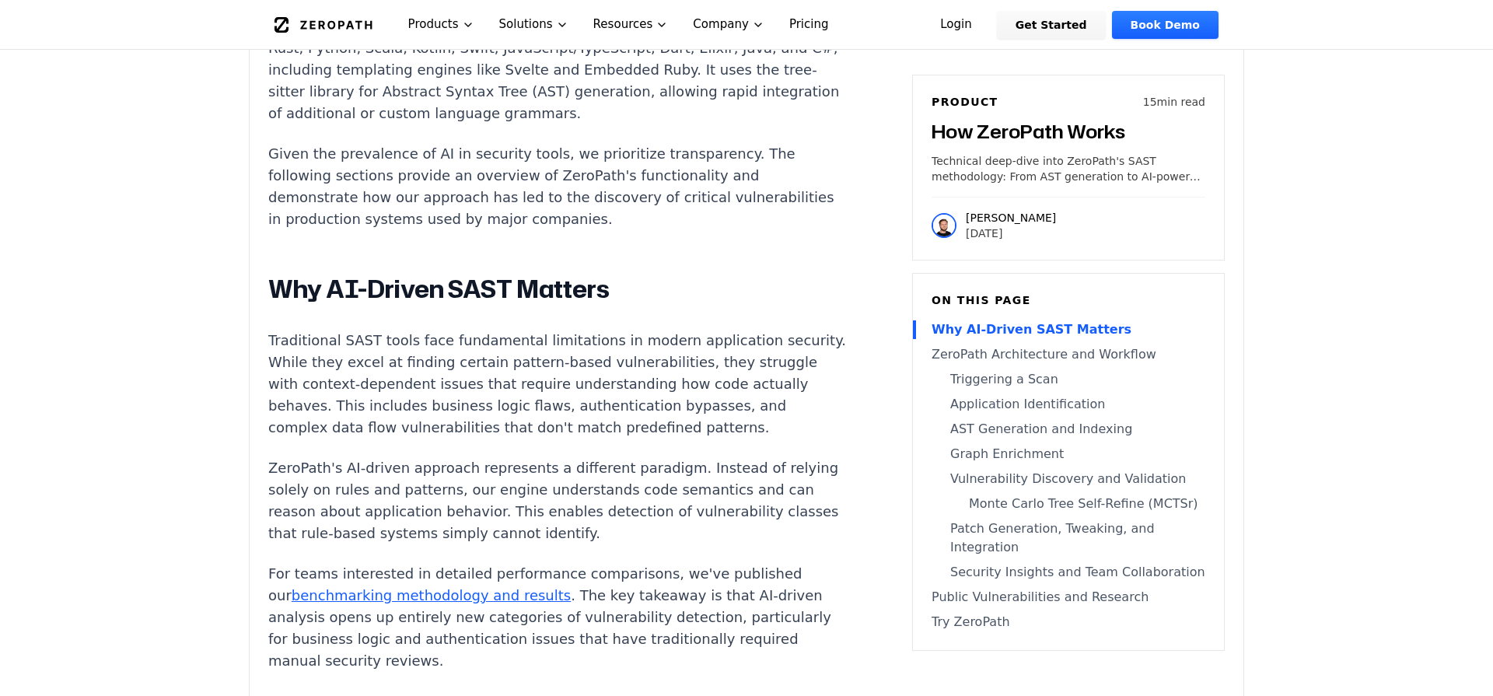
click at [555, 457] on p "ZeroPath's AI-driven approach represents a different paradigm. Instead of relyi…" at bounding box center [557, 500] width 579 height 87
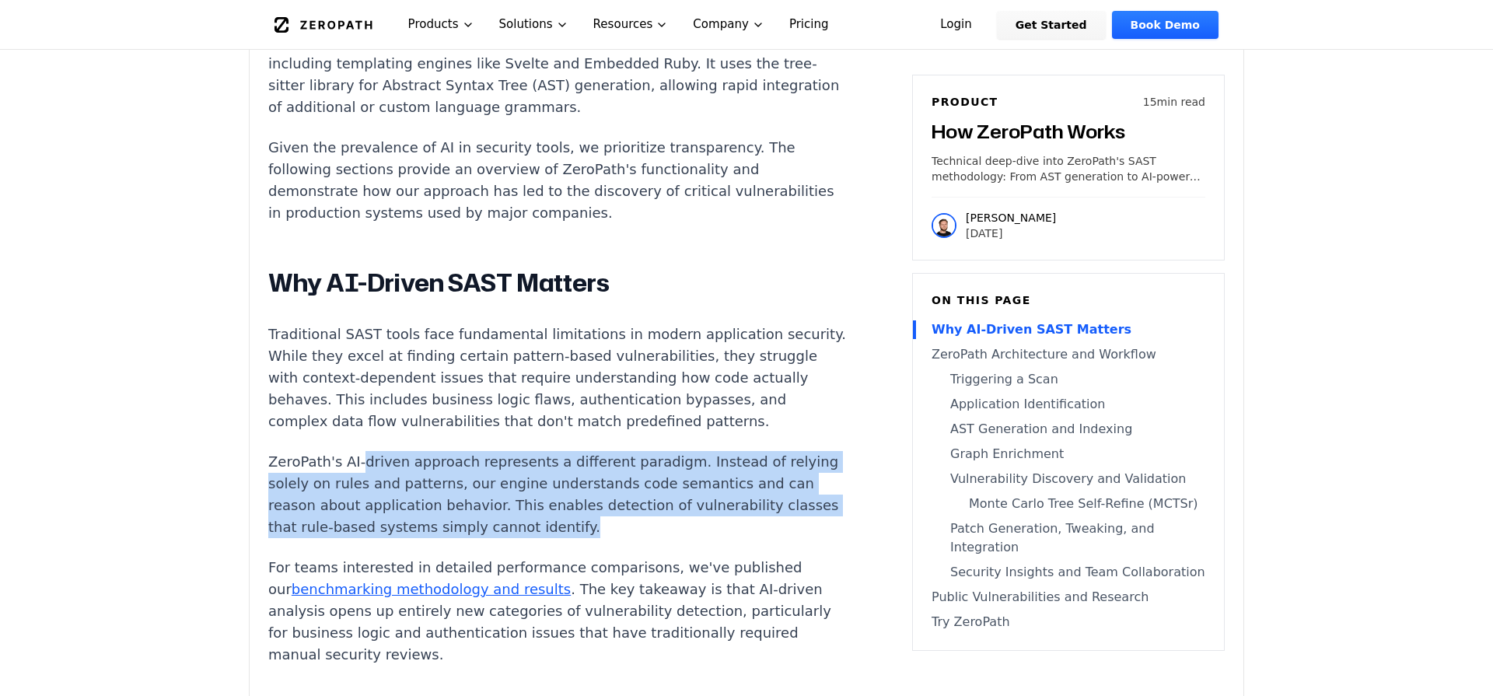
drag, startPoint x: 384, startPoint y: 328, endPoint x: 717, endPoint y: 387, distance: 337.9
click at [717, 451] on p "ZeroPath's AI-driven approach represents a different paradigm. Instead of relyi…" at bounding box center [557, 494] width 579 height 87
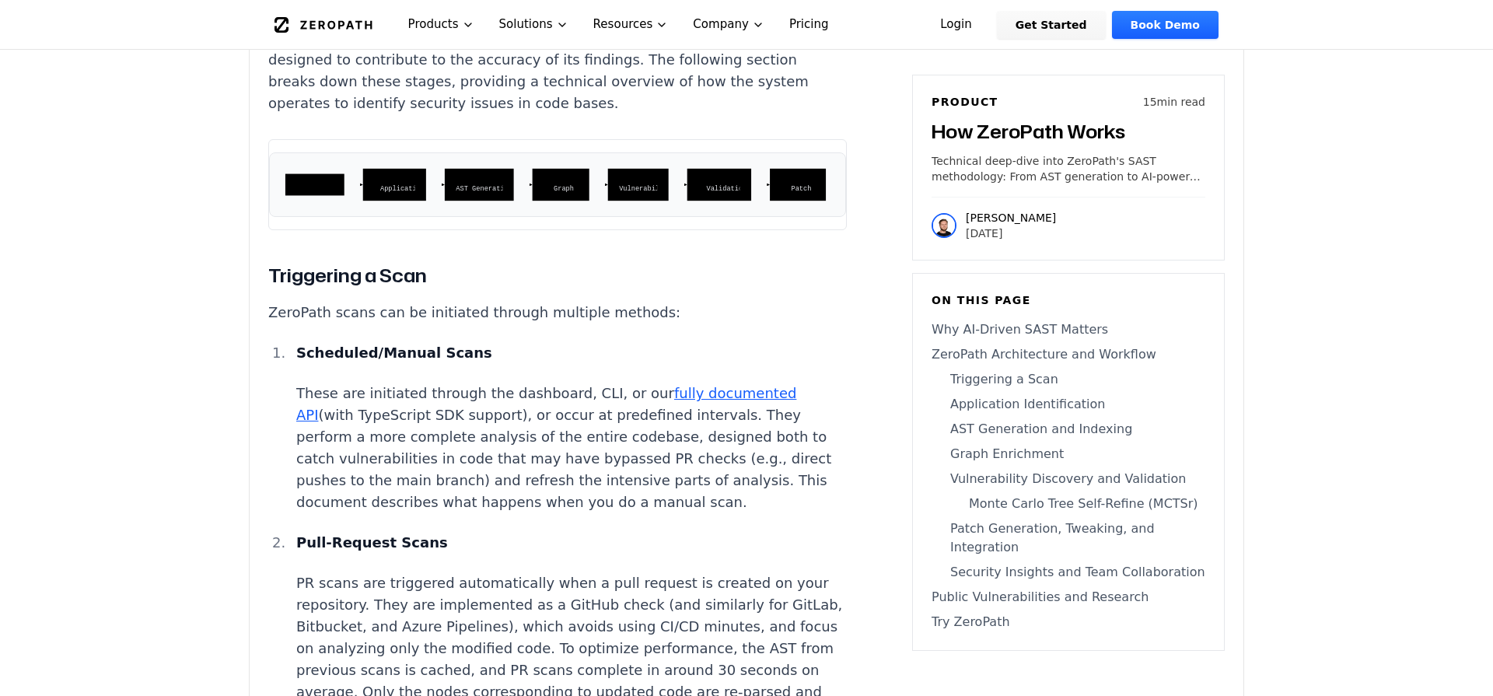
scroll to position [2862, 0]
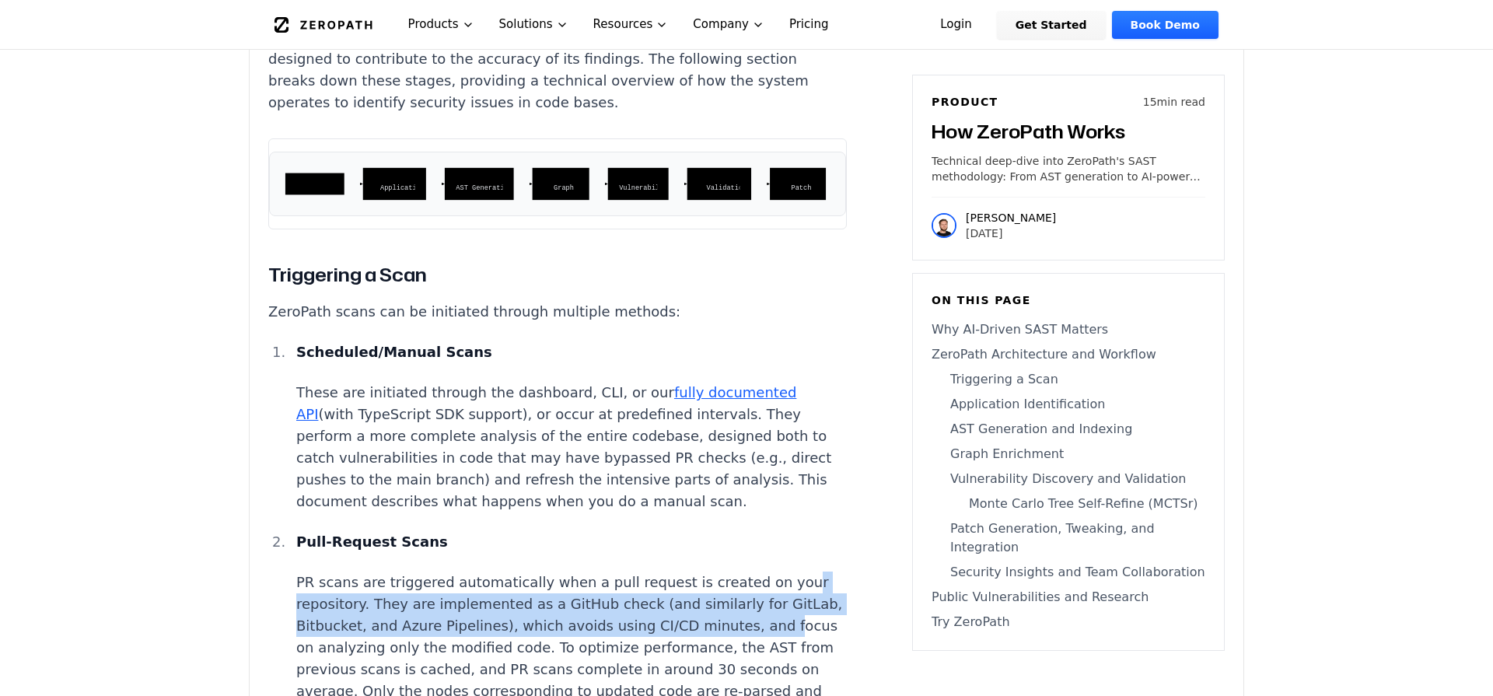
drag, startPoint x: 757, startPoint y: 431, endPoint x: 652, endPoint y: 465, distance: 110.4
click at [652, 572] on p "PR scans are triggered automatically when a pull request is created on your rep…" at bounding box center [571, 670] width 551 height 196
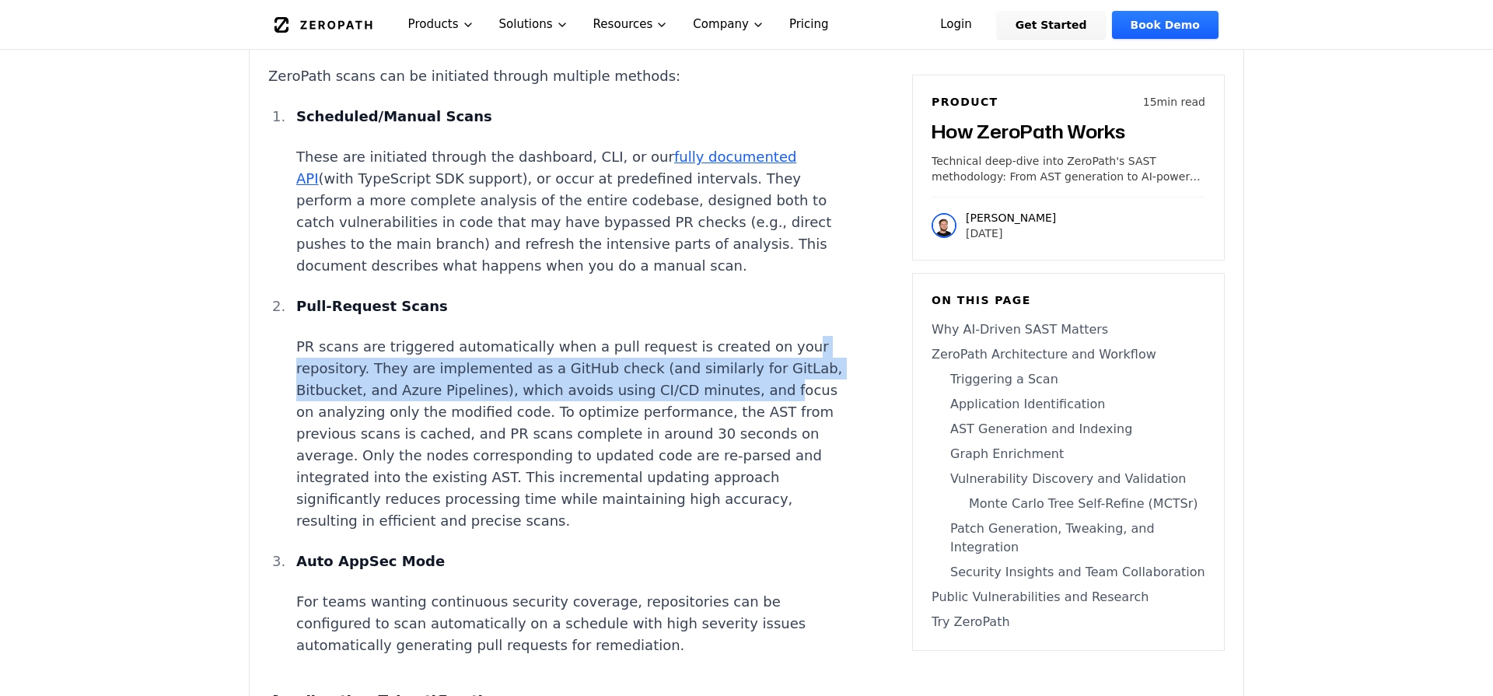
scroll to position [3102, 0]
